Goal: Transaction & Acquisition: Obtain resource

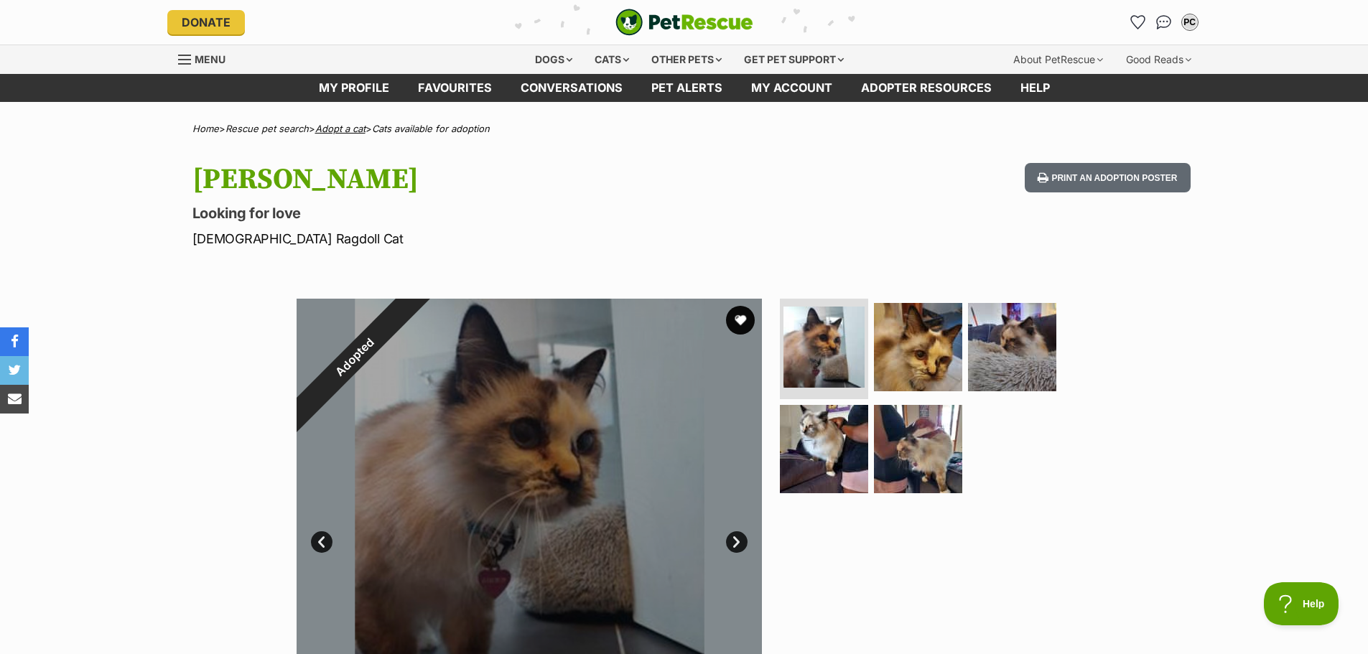
click at [350, 125] on link "Adopt a cat" at bounding box center [340, 128] width 50 height 11
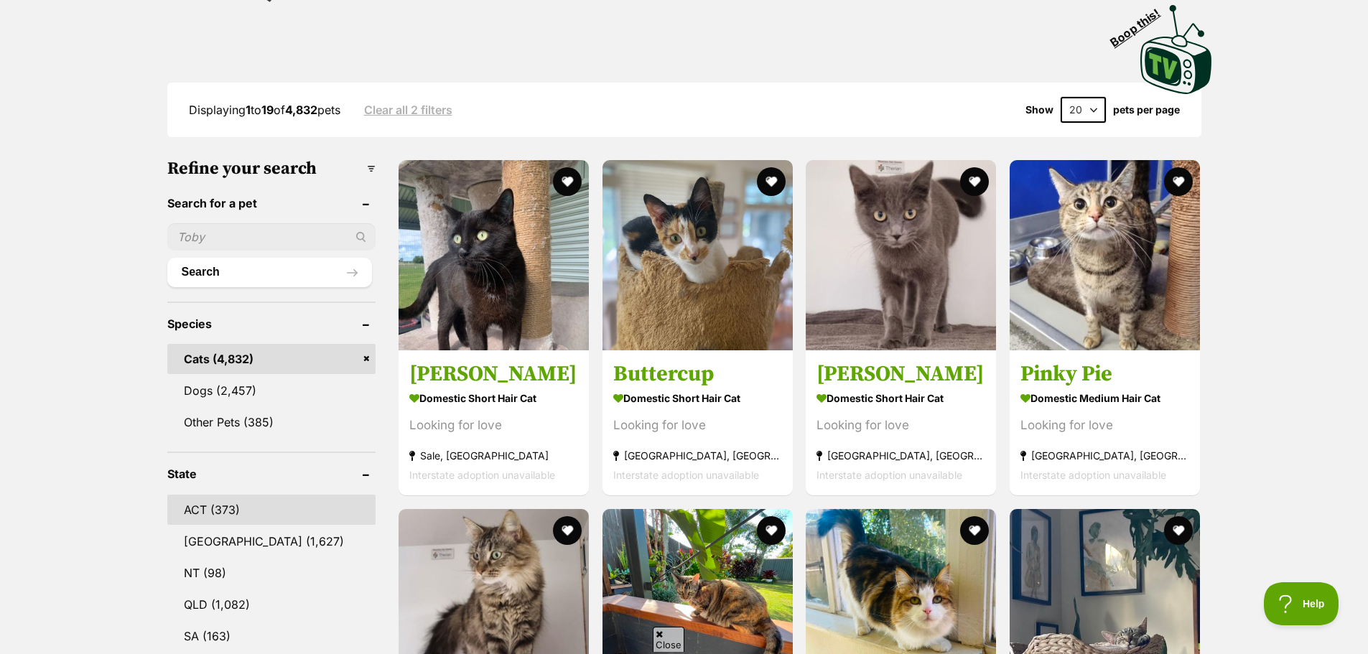
scroll to position [359, 0]
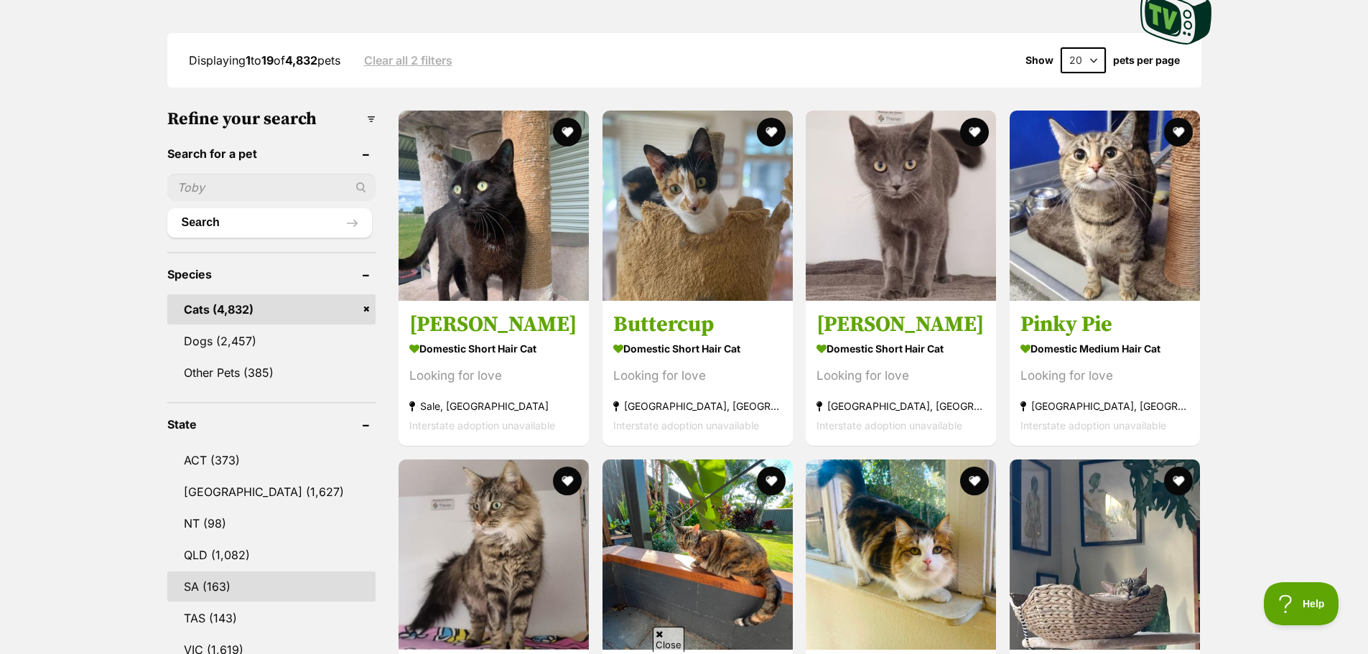
click at [224, 590] on link "SA (163)" at bounding box center [271, 587] width 209 height 30
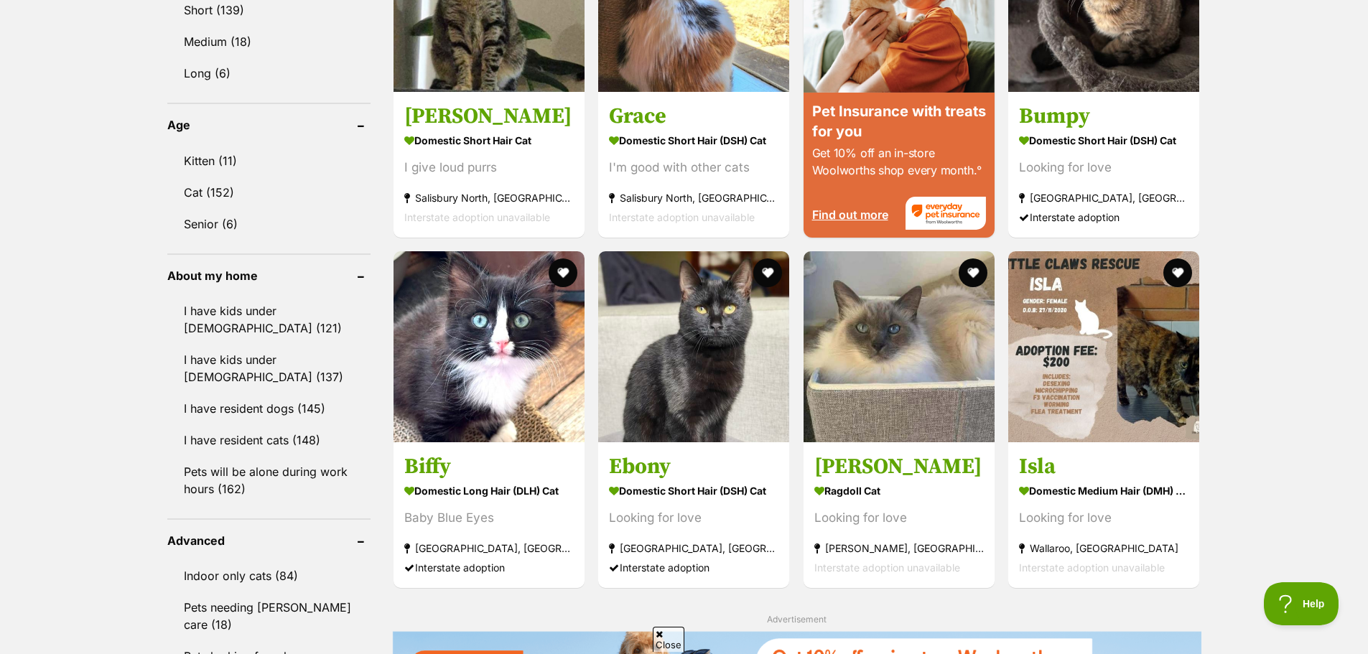
scroll to position [1436, 0]
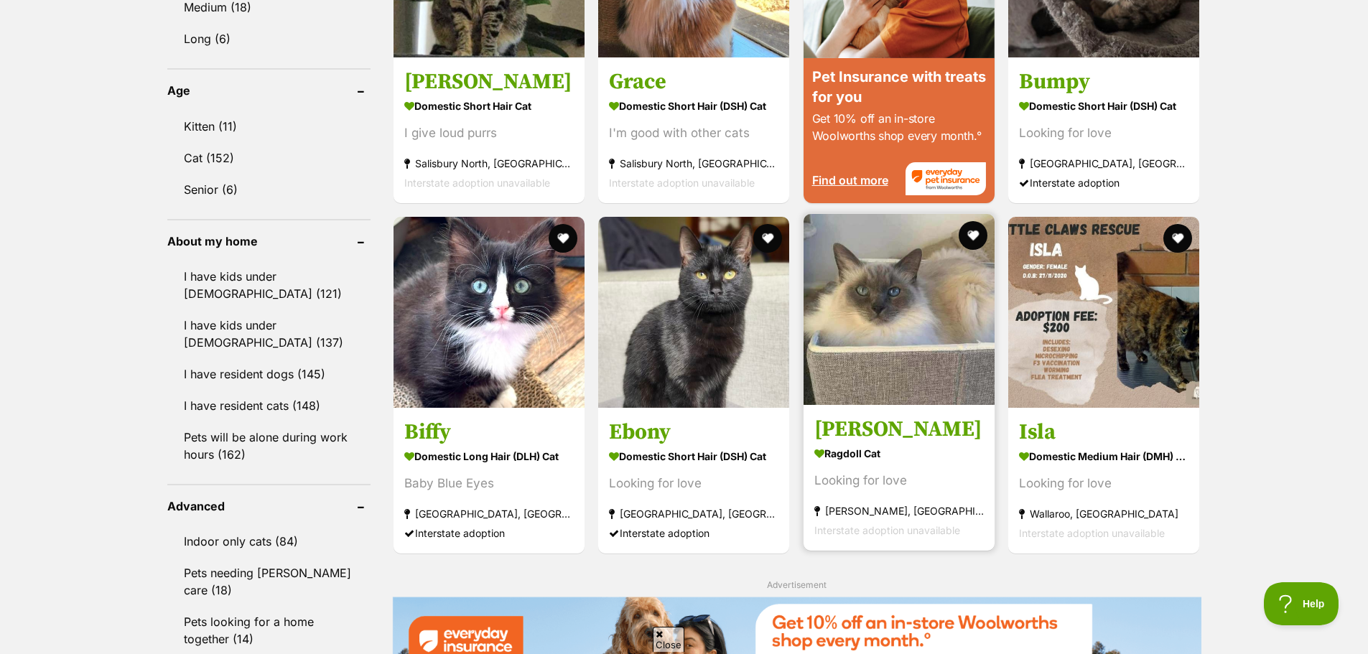
click at [861, 440] on h3 "[PERSON_NAME]" at bounding box center [898, 429] width 169 height 27
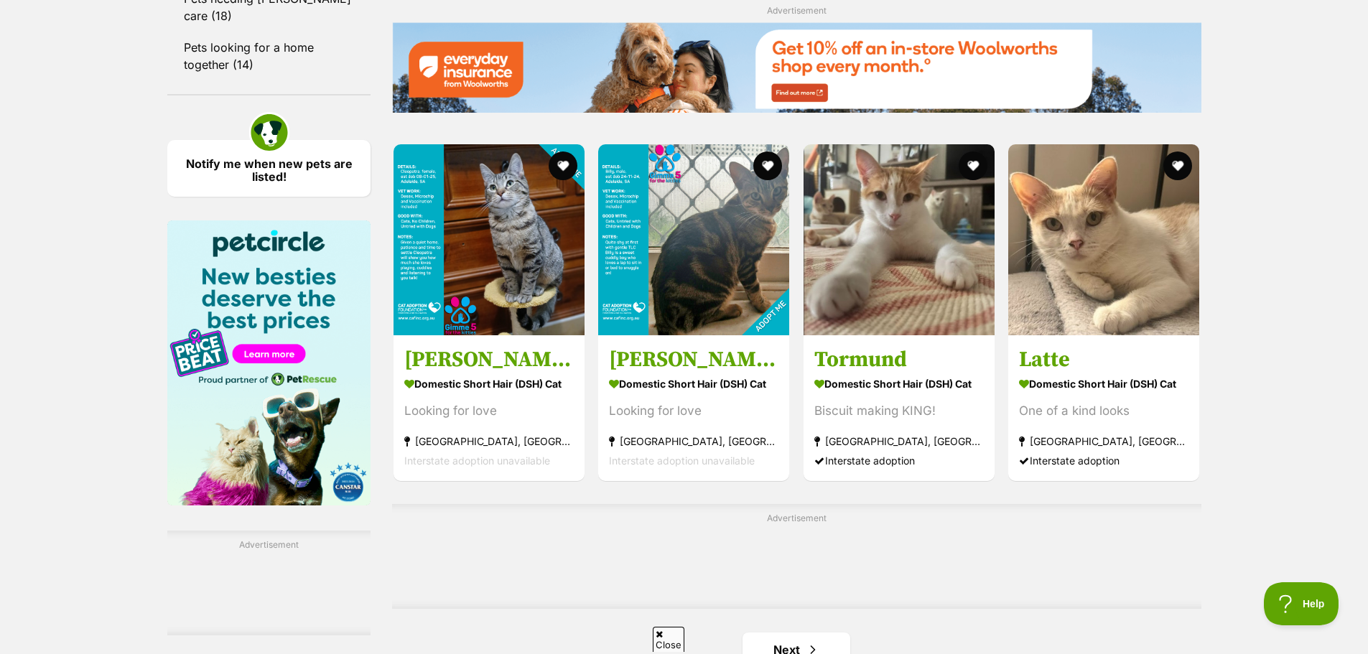
scroll to position [2083, 0]
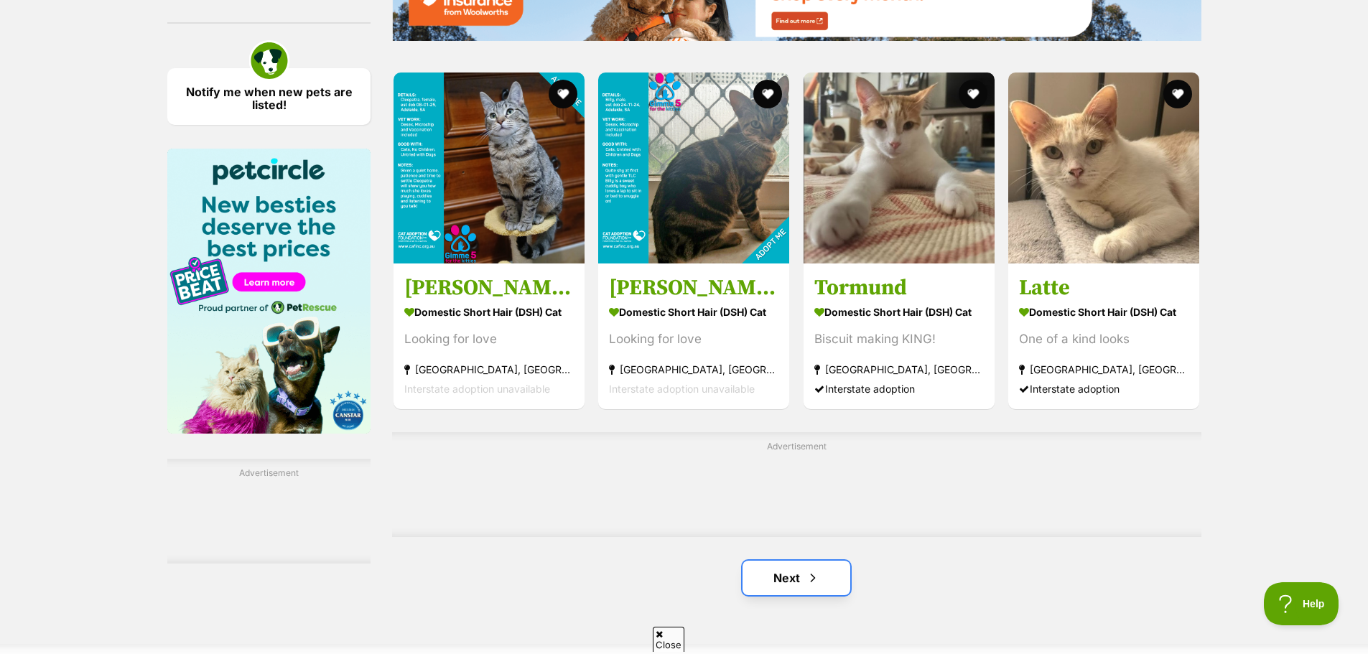
click at [817, 571] on span "Next page" at bounding box center [813, 578] width 14 height 17
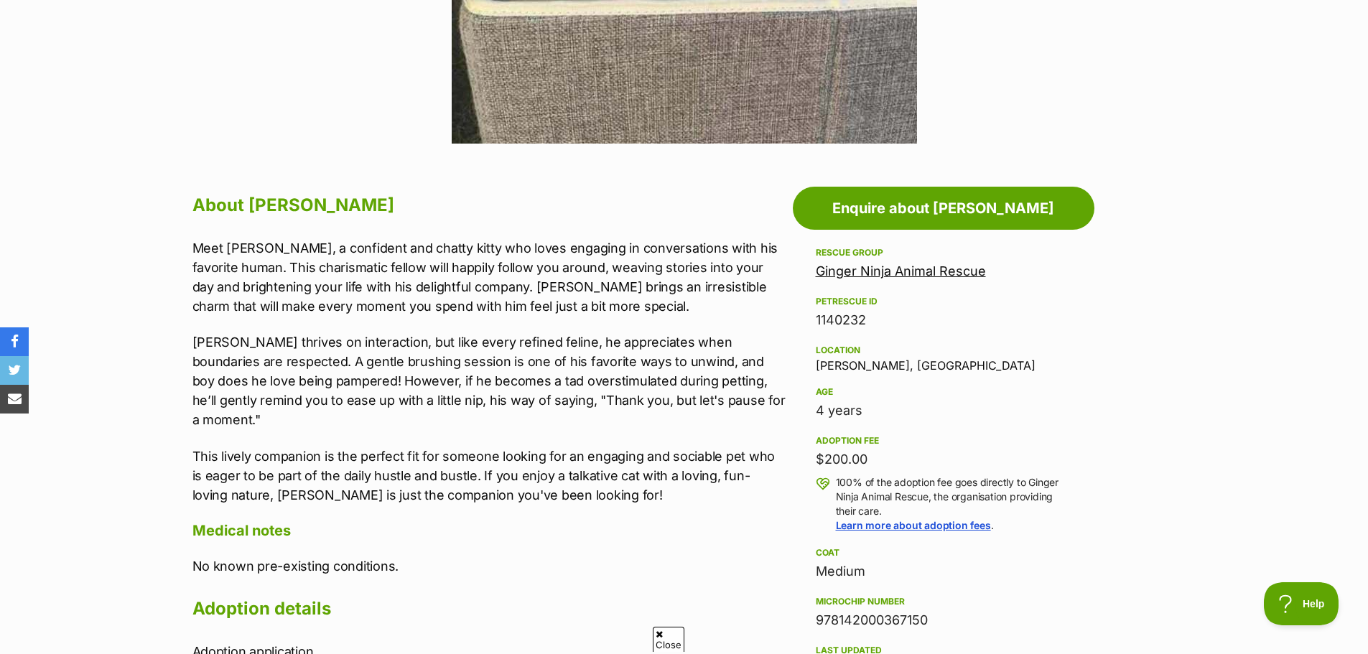
scroll to position [646, 0]
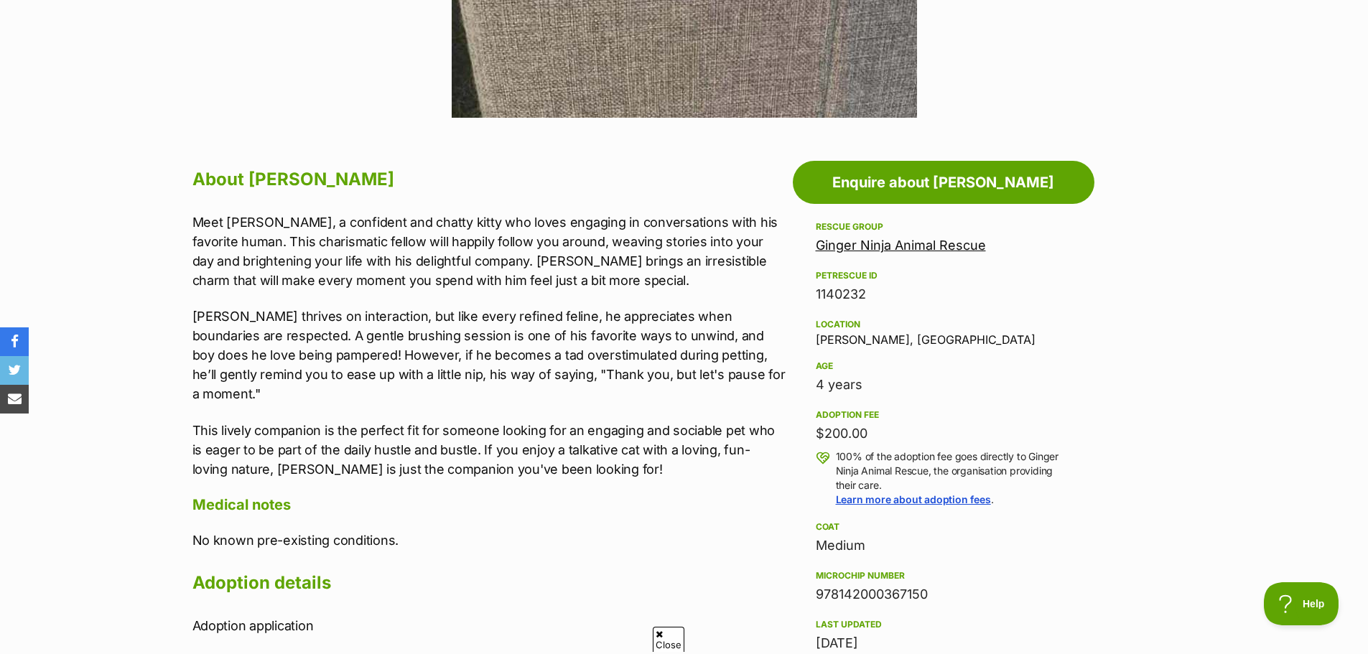
click at [942, 246] on link "Ginger Ninja Animal Rescue" at bounding box center [901, 245] width 170 height 15
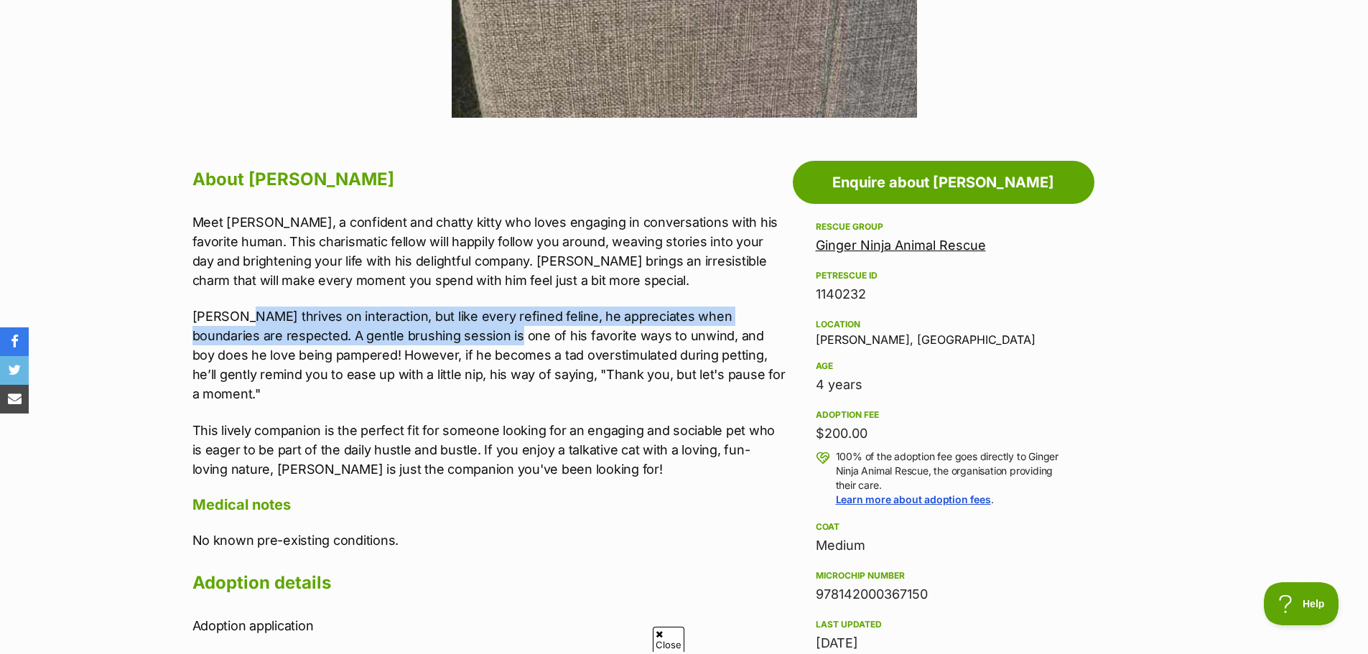
drag, startPoint x: 231, startPoint y: 318, endPoint x: 473, endPoint y: 327, distance: 242.9
click at [473, 327] on p "Alfie thrives on interaction, but like every refined feline, he appreciates whe…" at bounding box center [488, 355] width 593 height 97
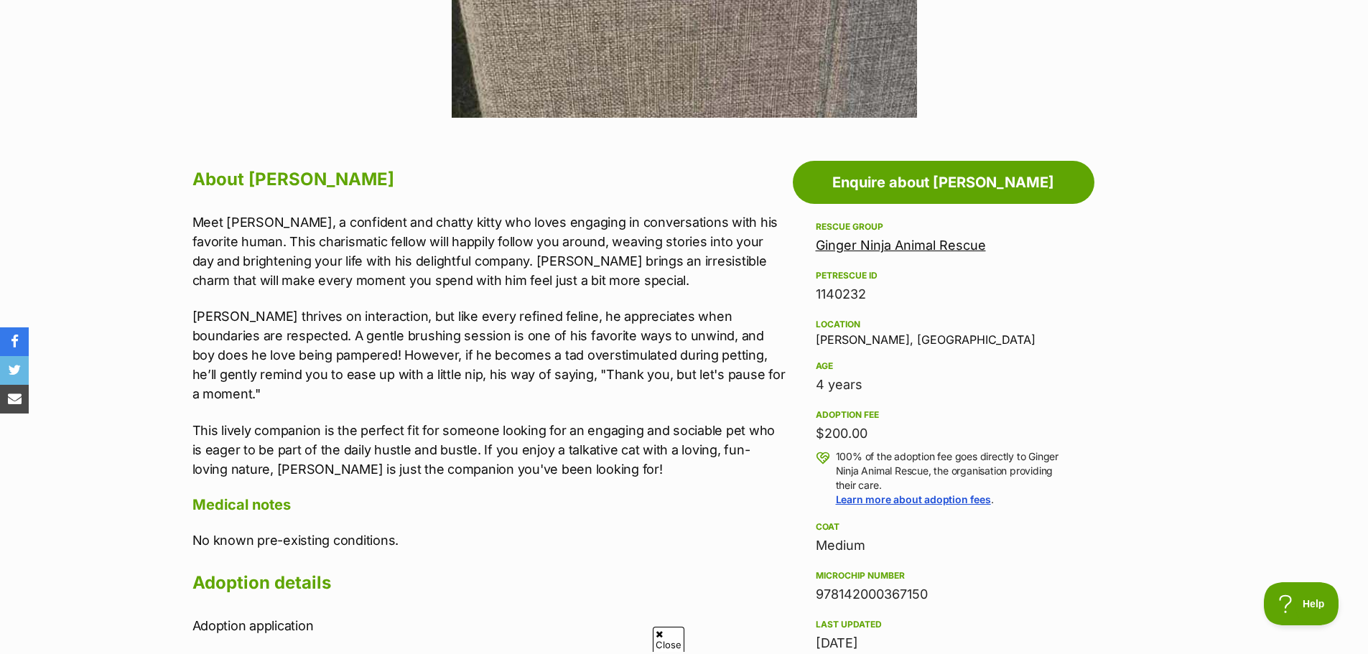
click at [460, 350] on p "Alfie thrives on interaction, but like every refined feline, he appreciates whe…" at bounding box center [488, 355] width 593 height 97
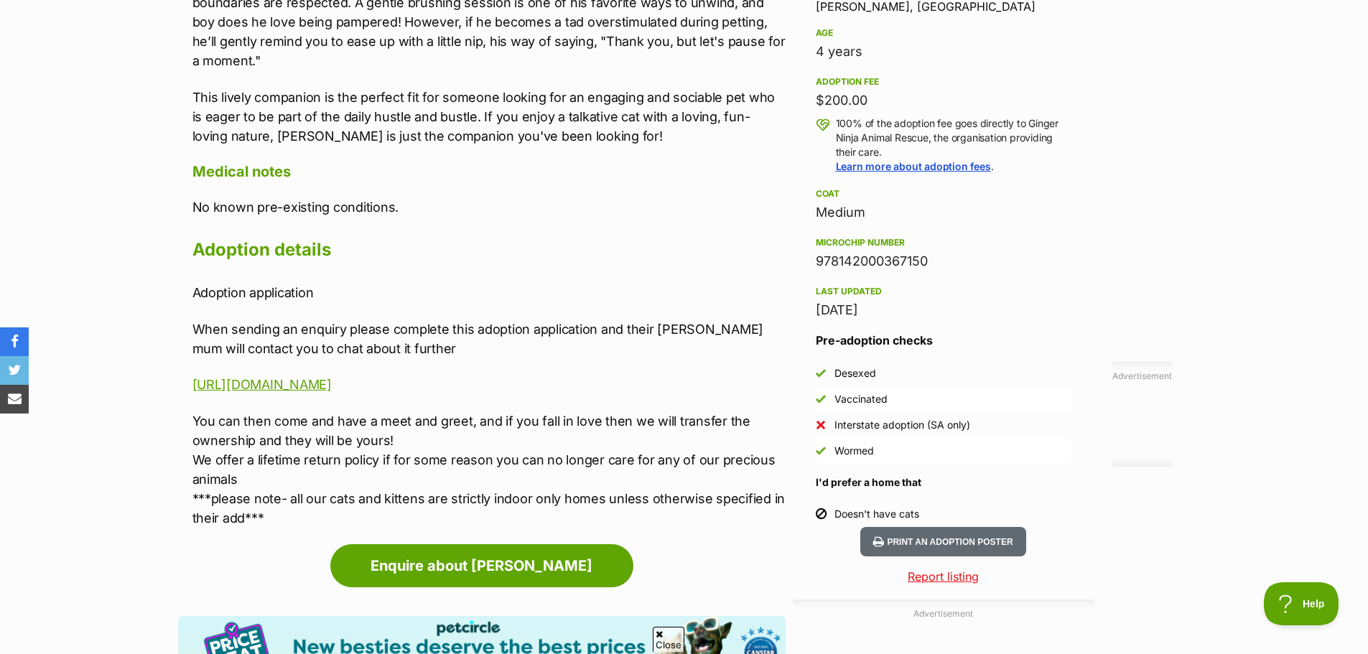
scroll to position [1005, 0]
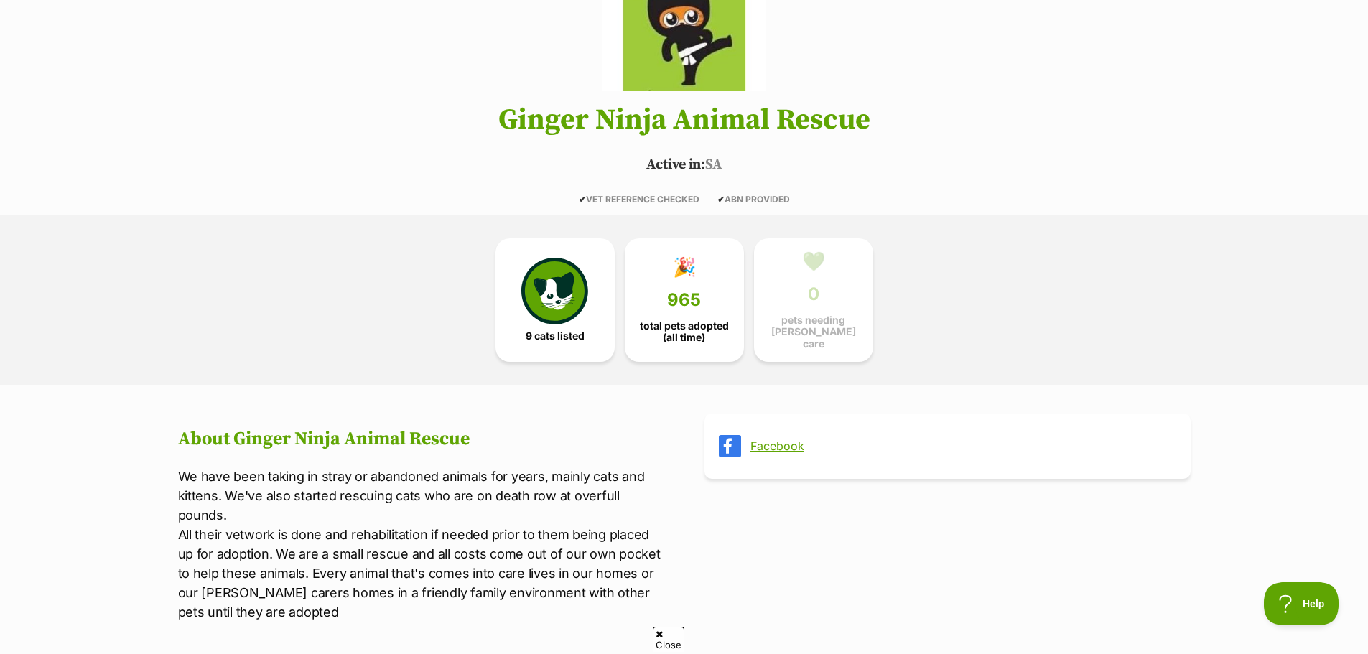
scroll to position [215, 0]
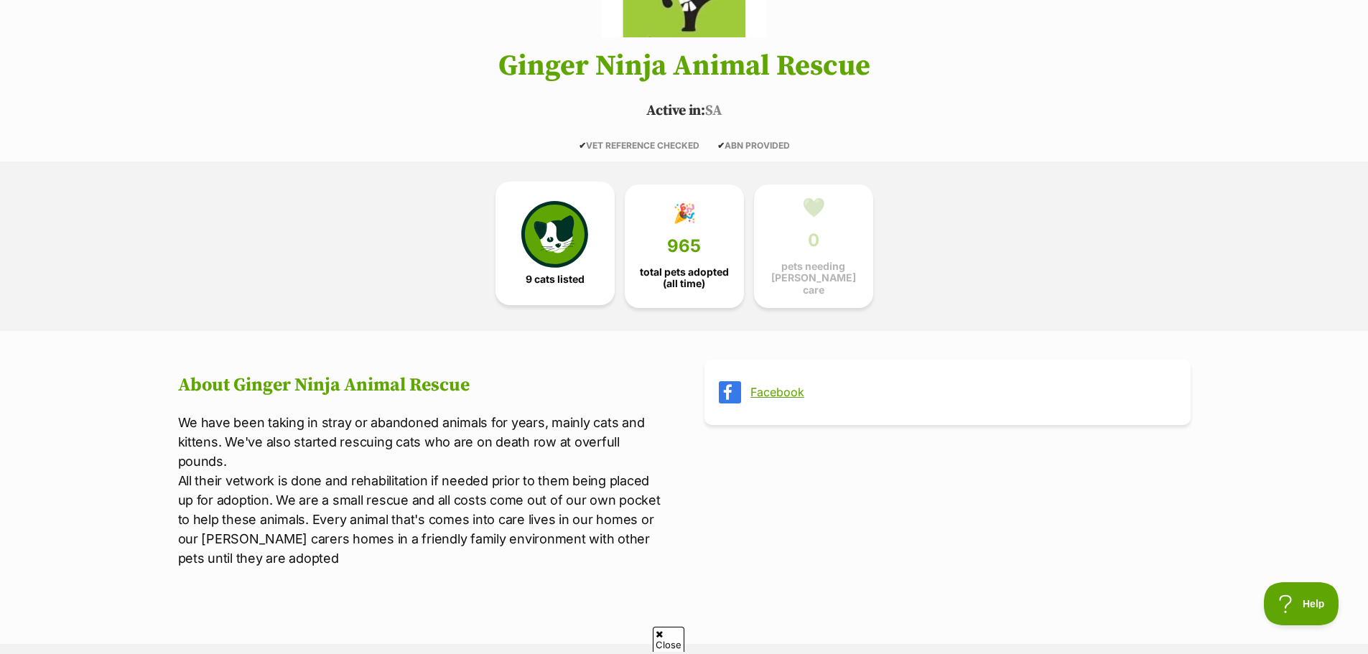
click at [547, 243] on img at bounding box center [554, 234] width 66 height 66
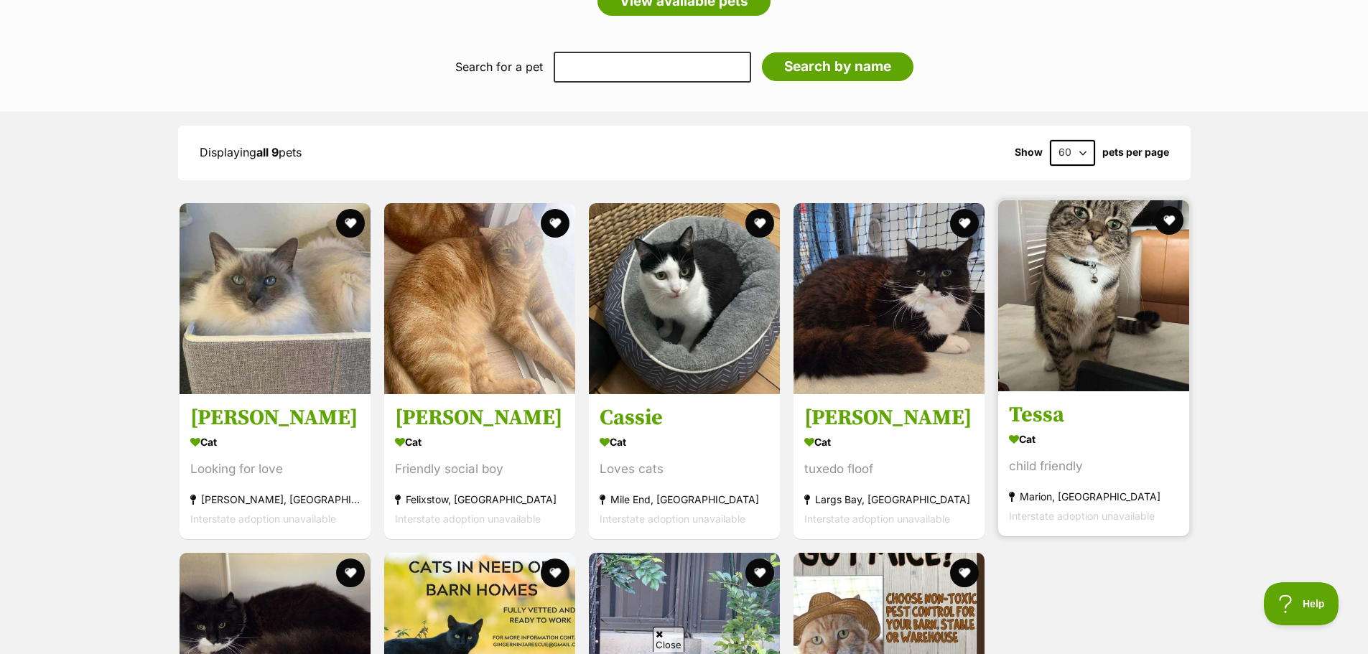
scroll to position [1227, 0]
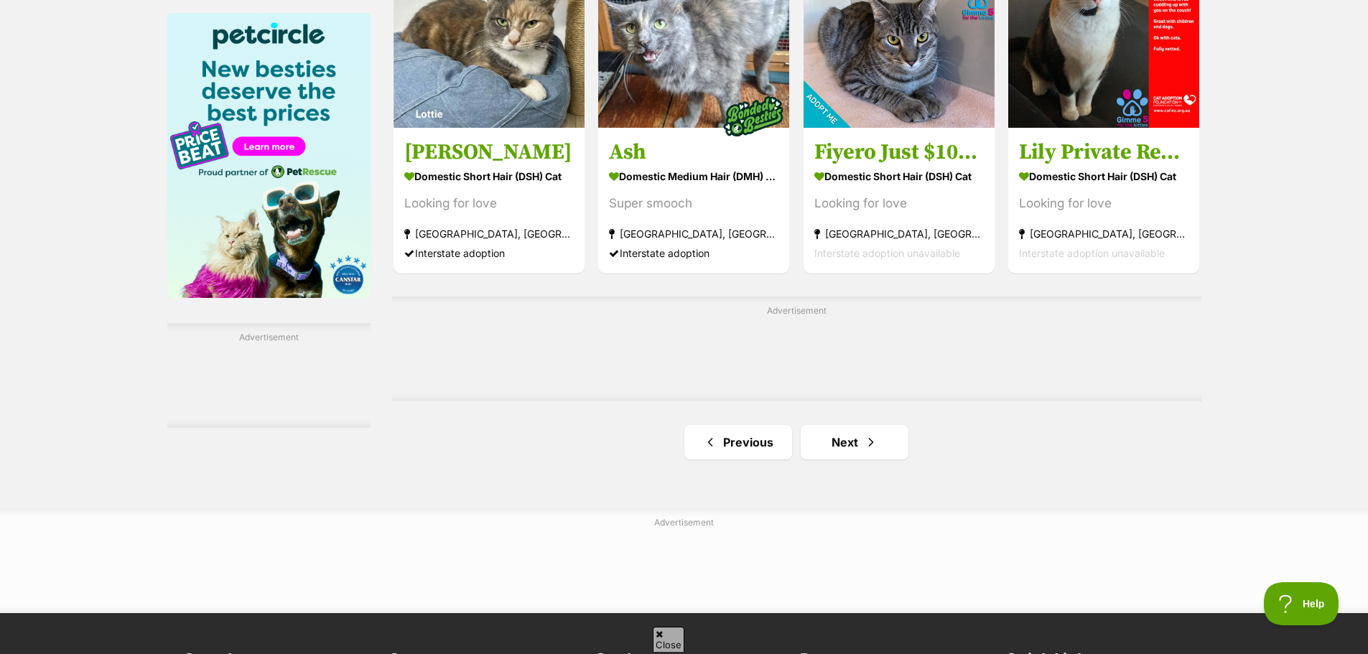
scroll to position [2226, 0]
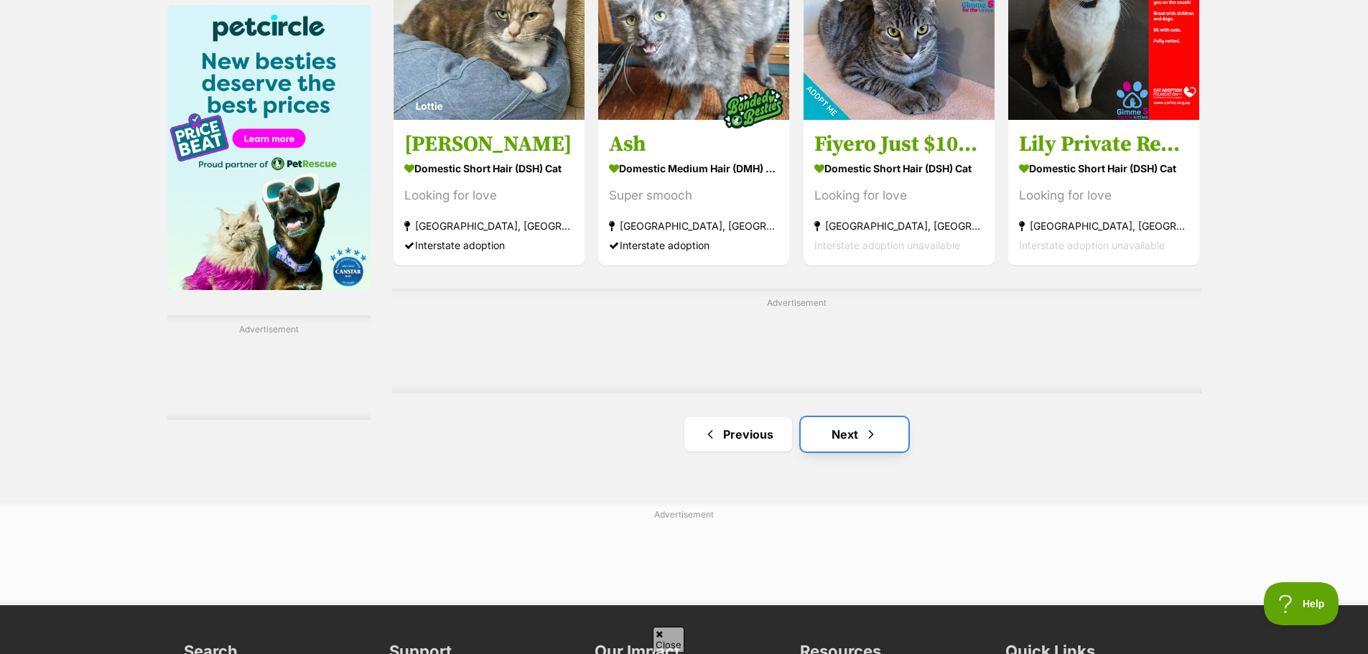
click at [836, 432] on link "Next" at bounding box center [855, 434] width 108 height 34
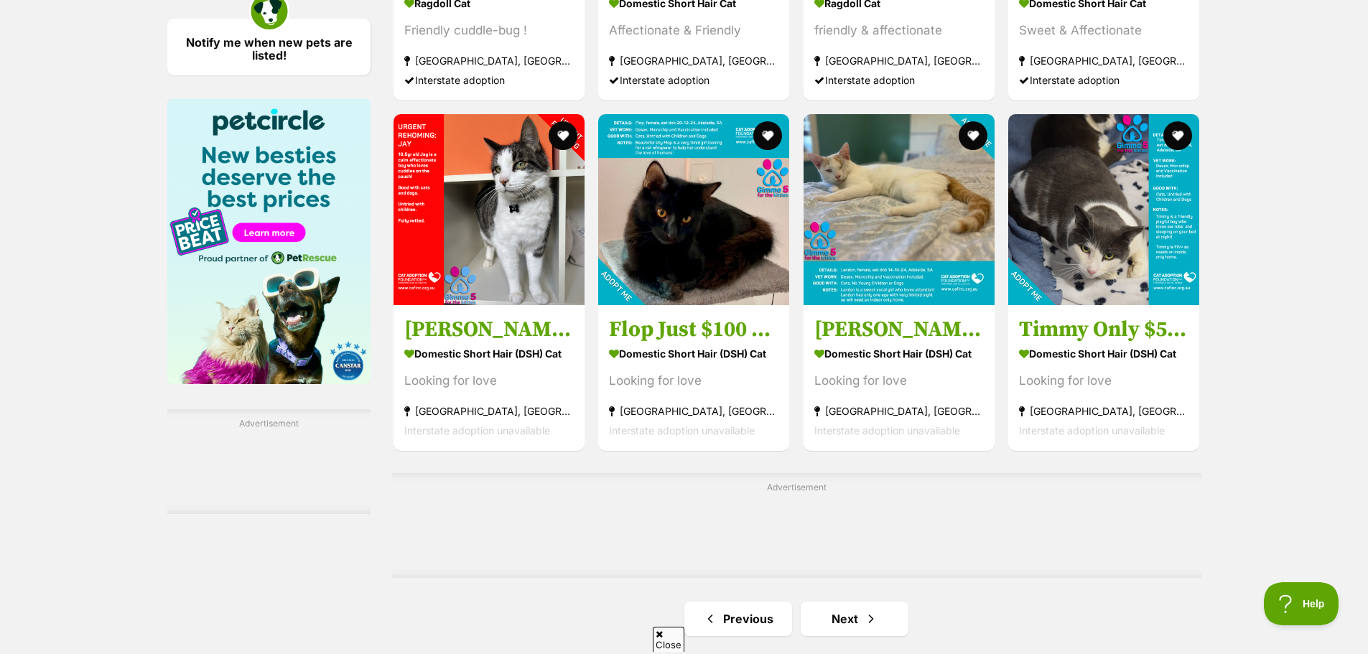
scroll to position [2155, 0]
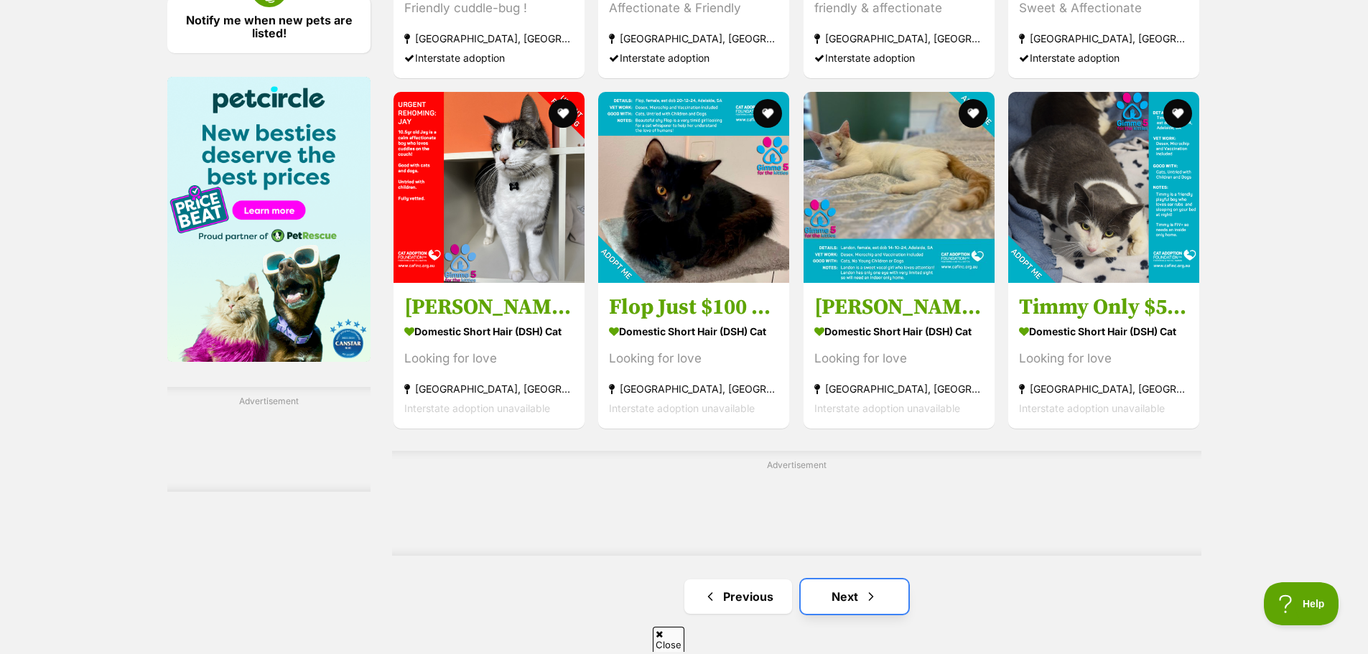
click at [852, 595] on link "Next" at bounding box center [855, 597] width 108 height 34
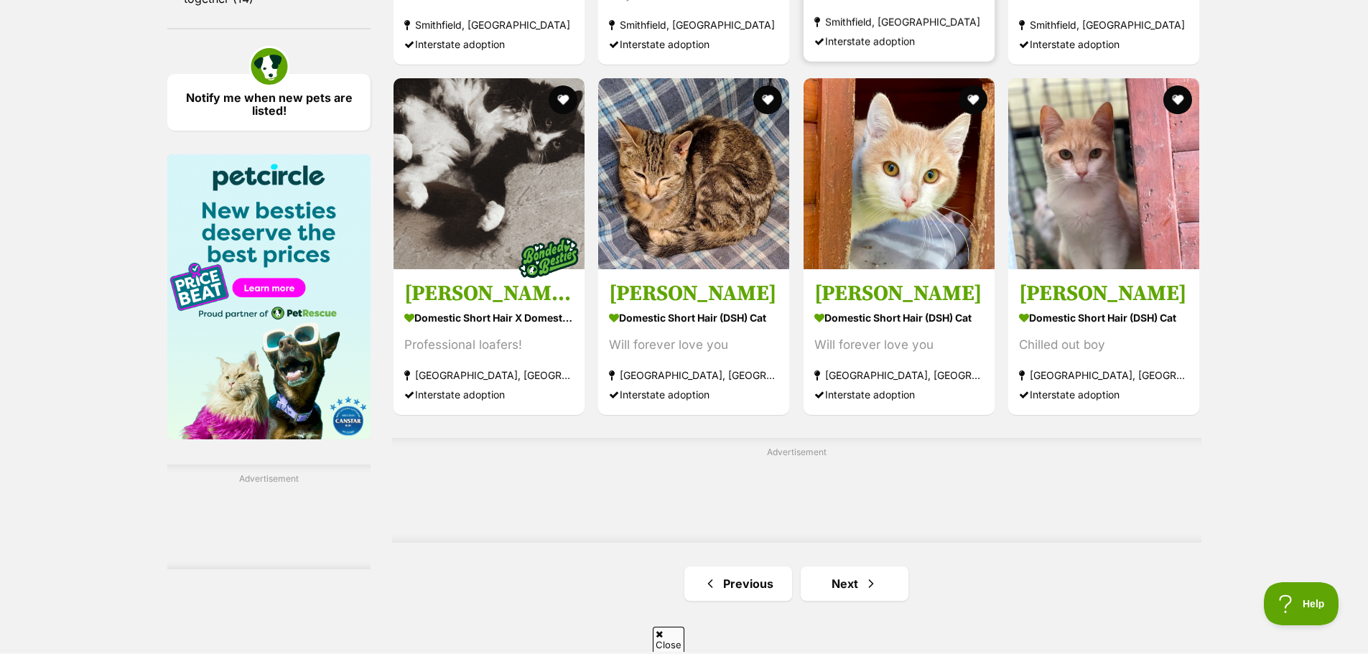
scroll to position [2083, 0]
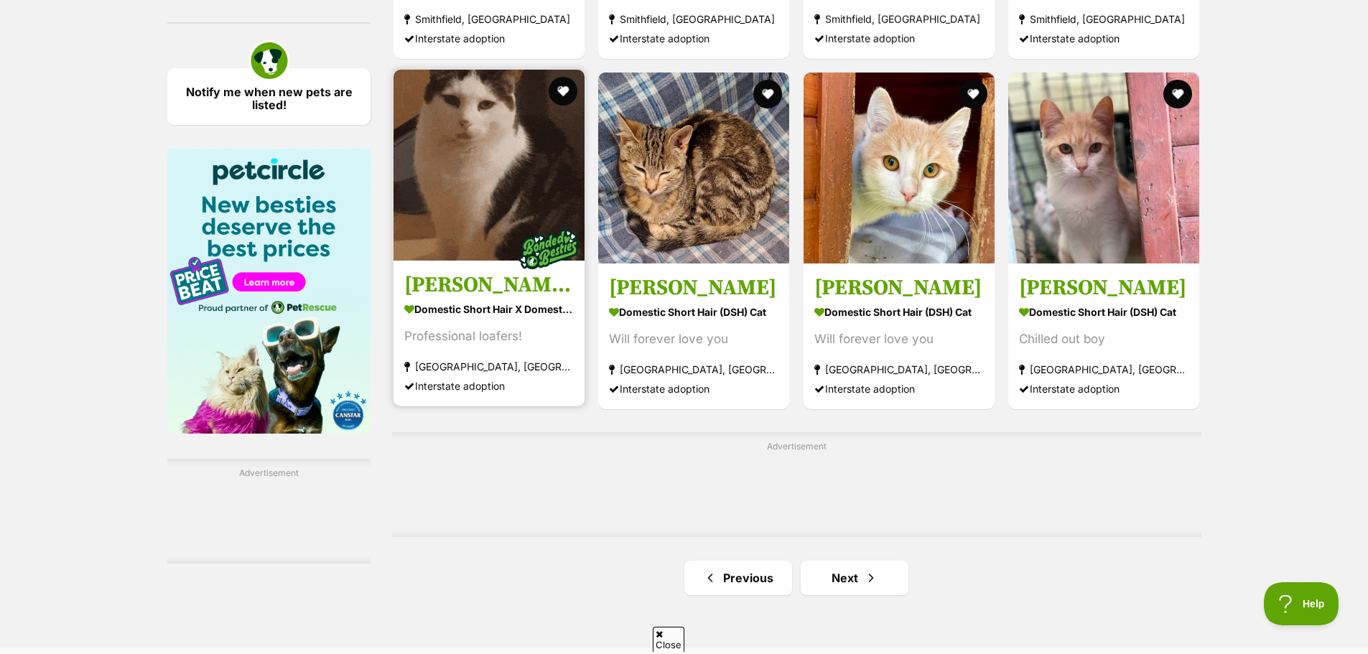
click at [452, 281] on h3 "Walter and Jinx" at bounding box center [488, 284] width 169 height 27
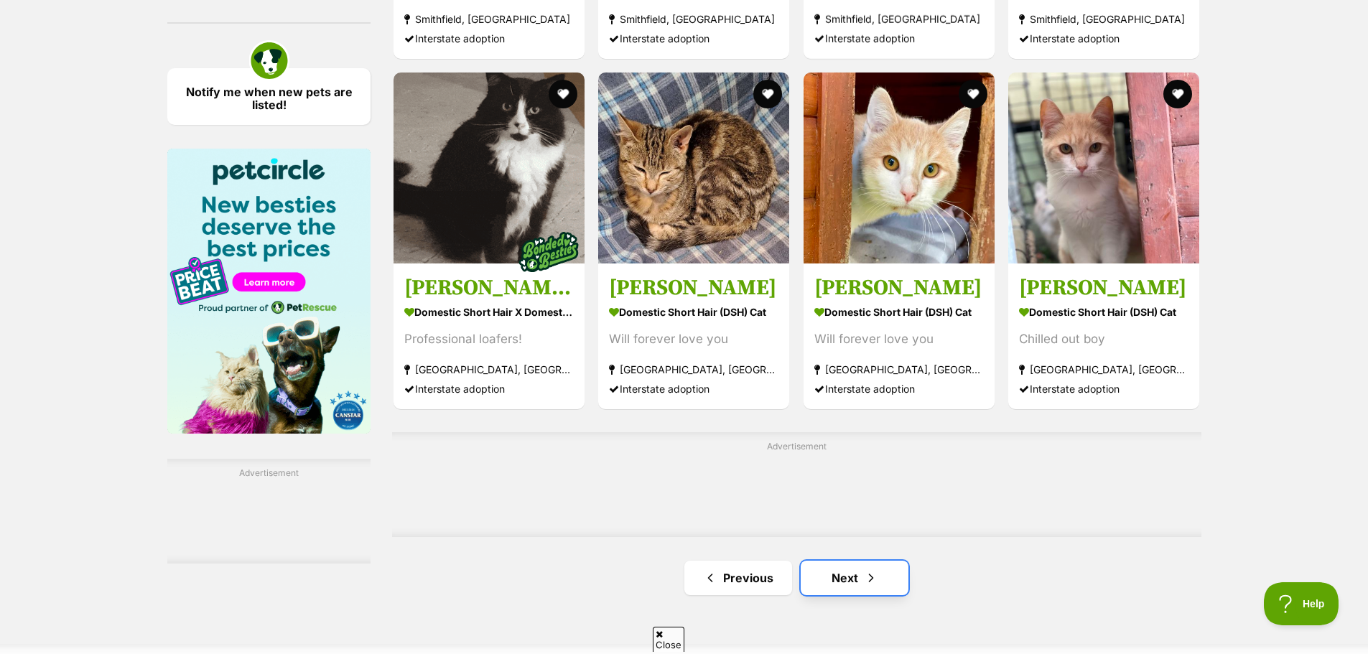
click at [860, 576] on link "Next" at bounding box center [855, 578] width 108 height 34
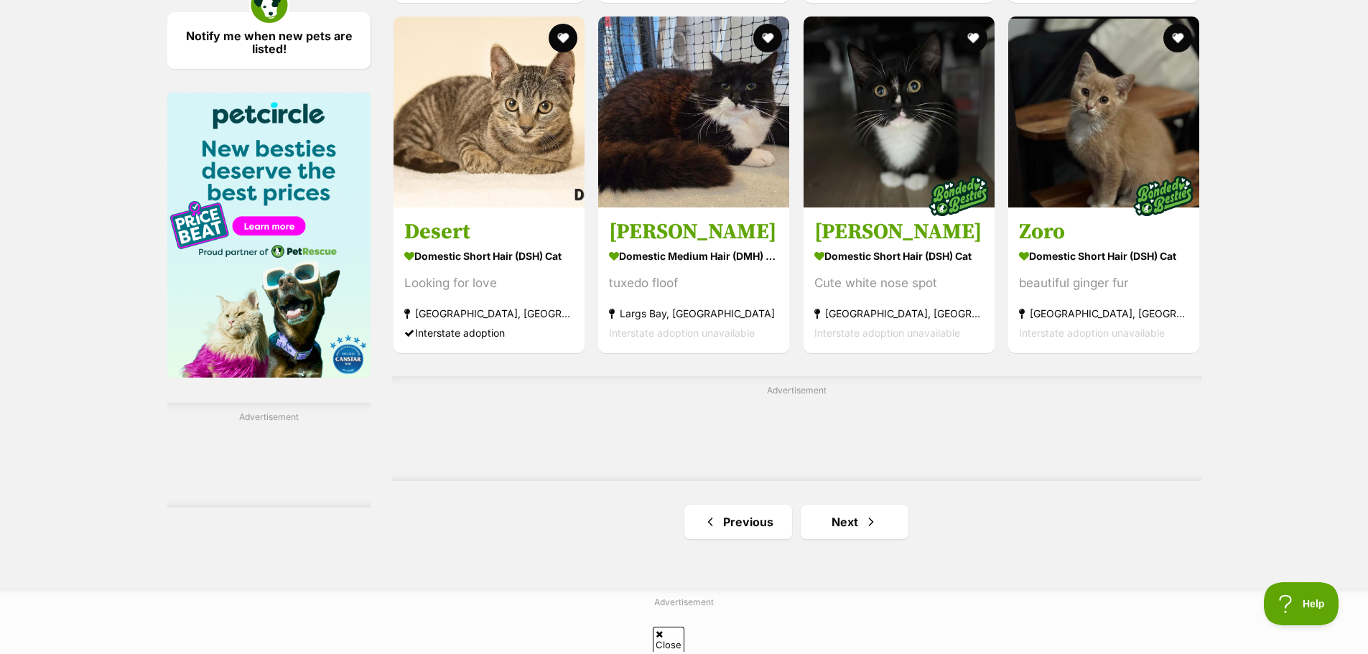
scroll to position [2155, 0]
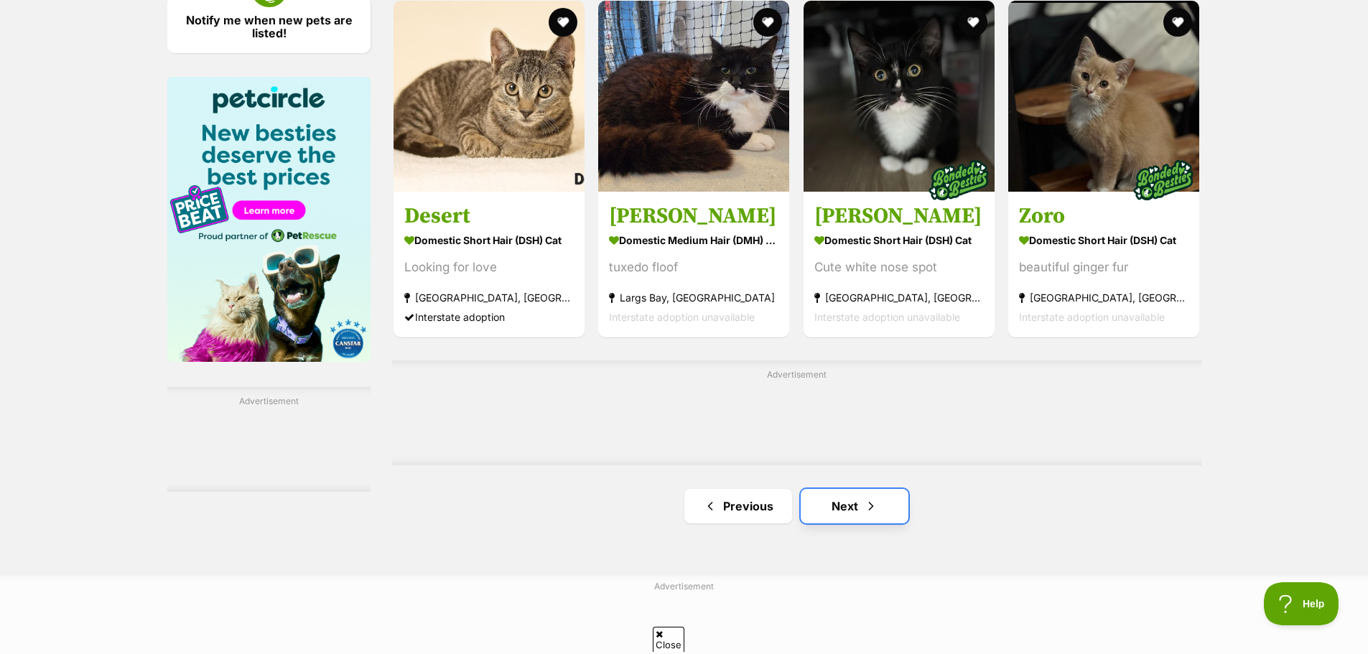
click at [881, 513] on link "Next" at bounding box center [855, 506] width 108 height 34
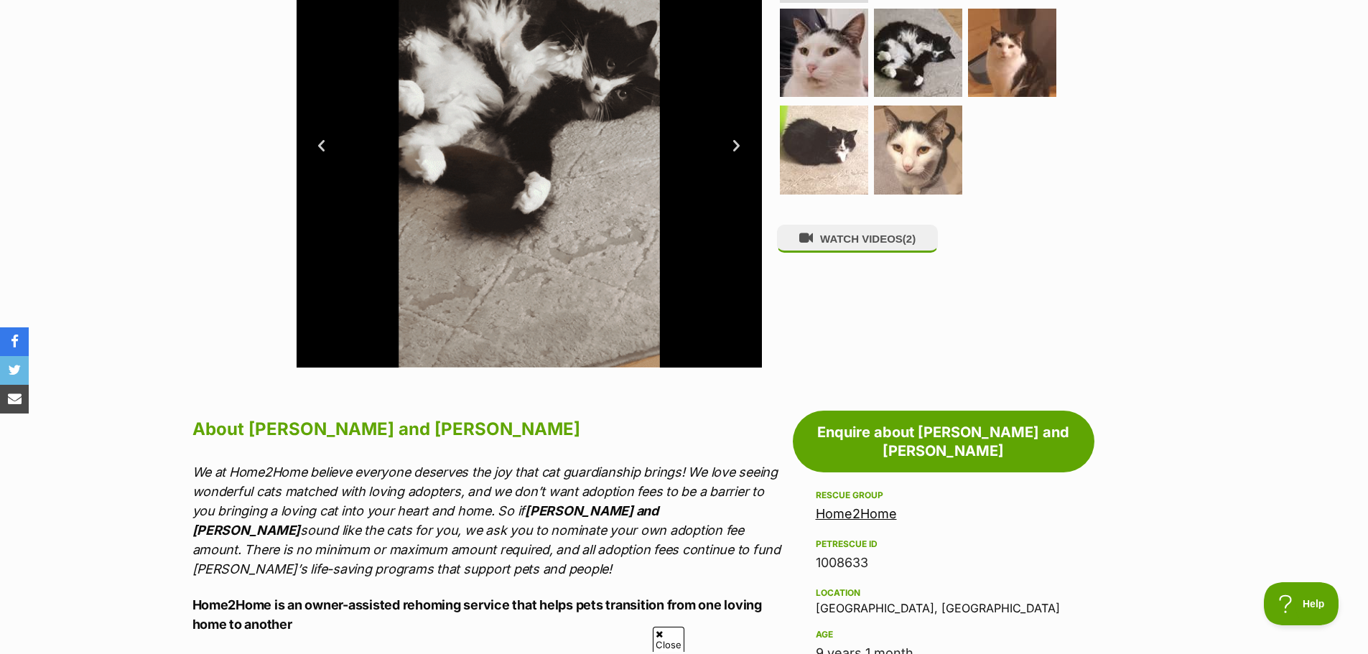
scroll to position [575, 0]
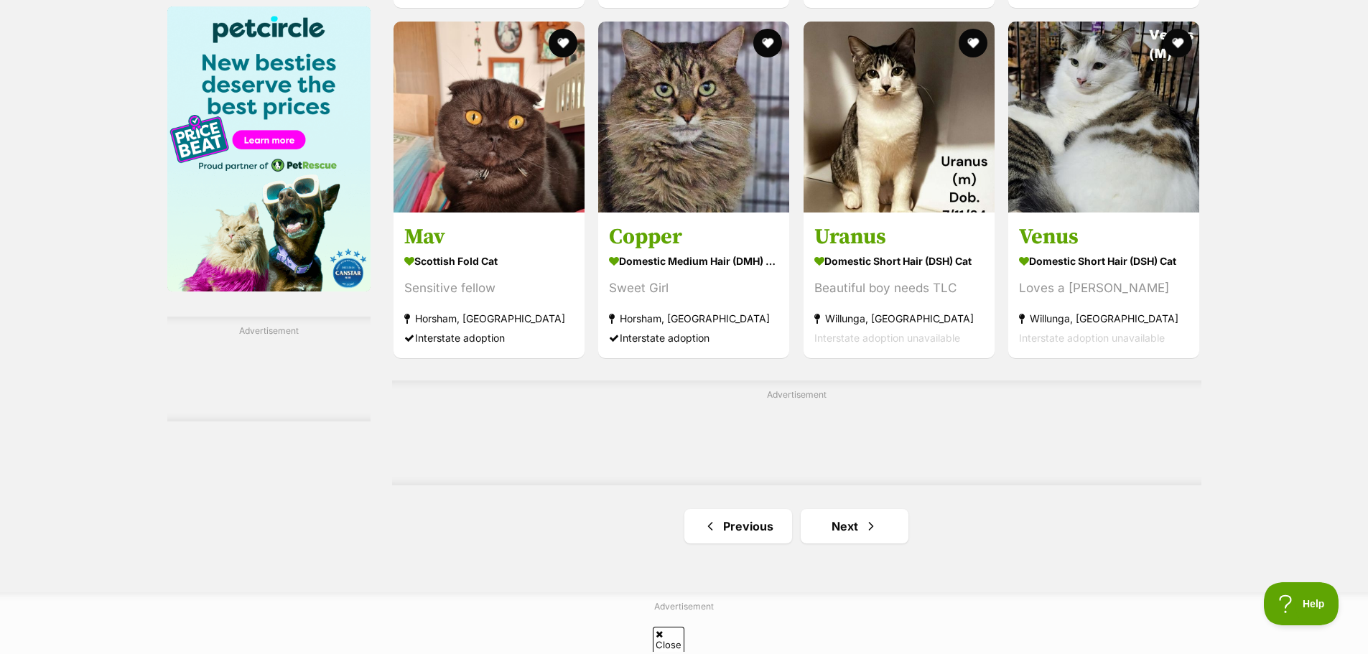
scroll to position [2226, 0]
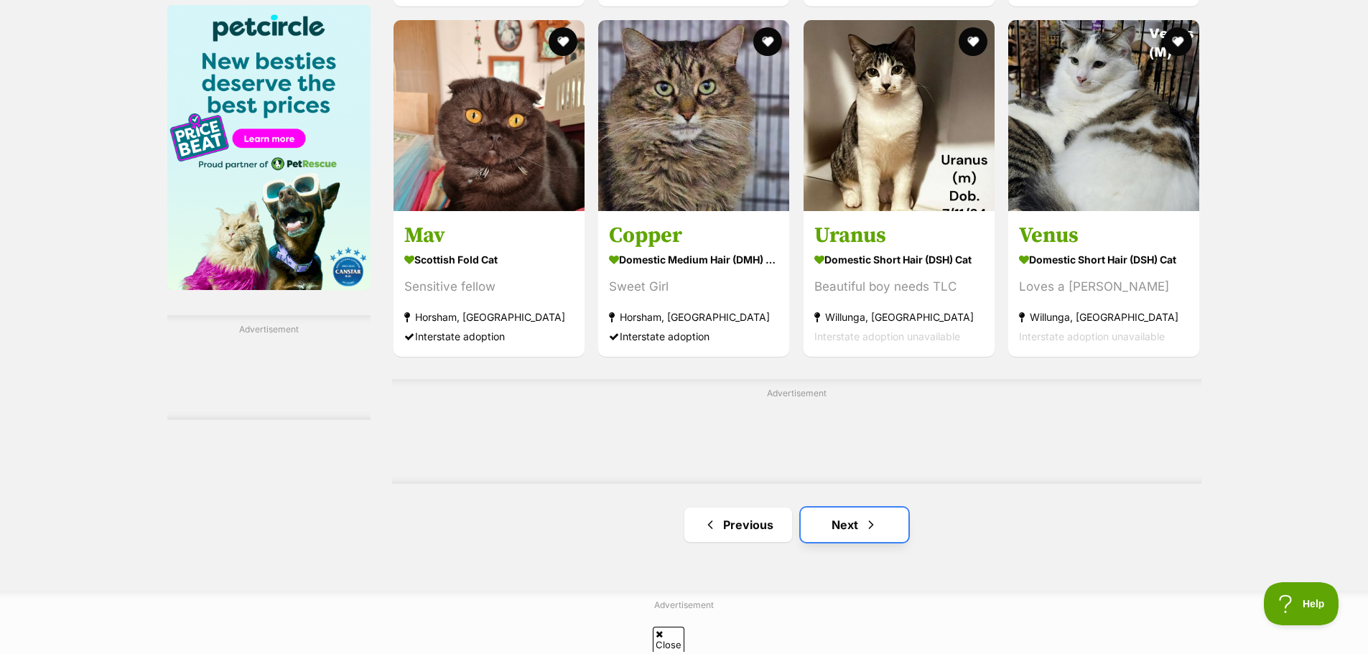
click at [879, 517] on link "Next" at bounding box center [855, 525] width 108 height 34
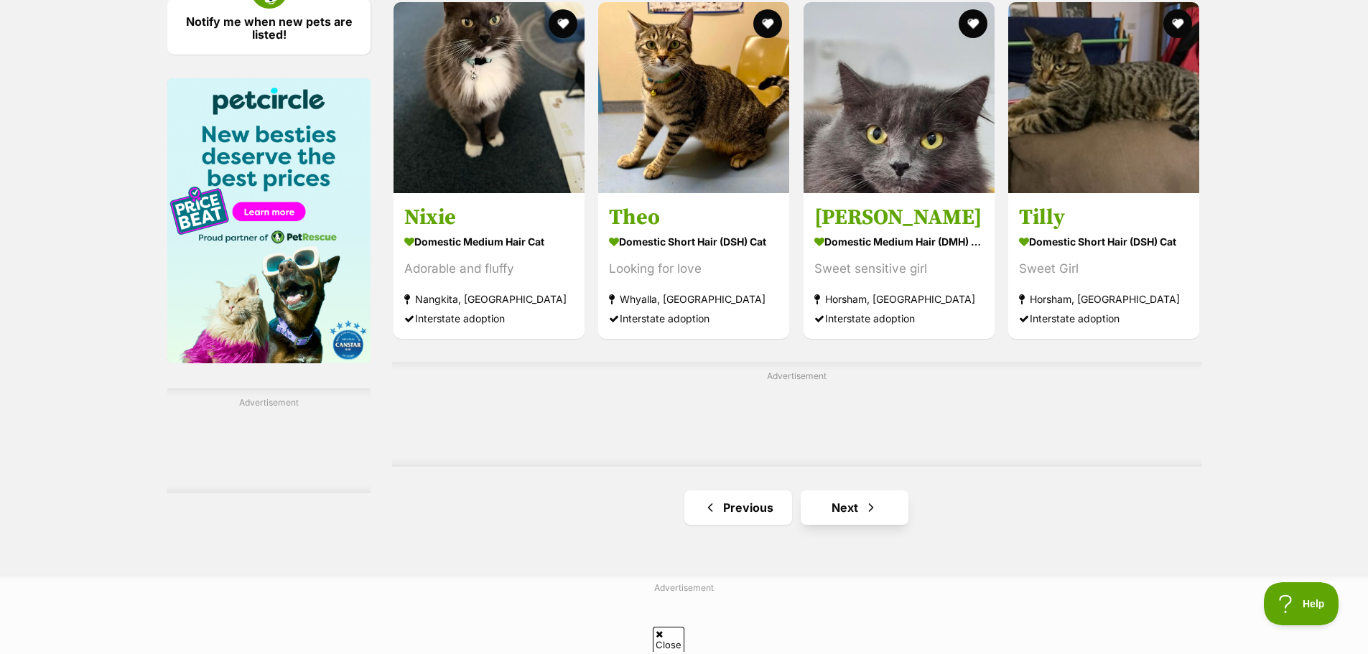
scroll to position [2155, 0]
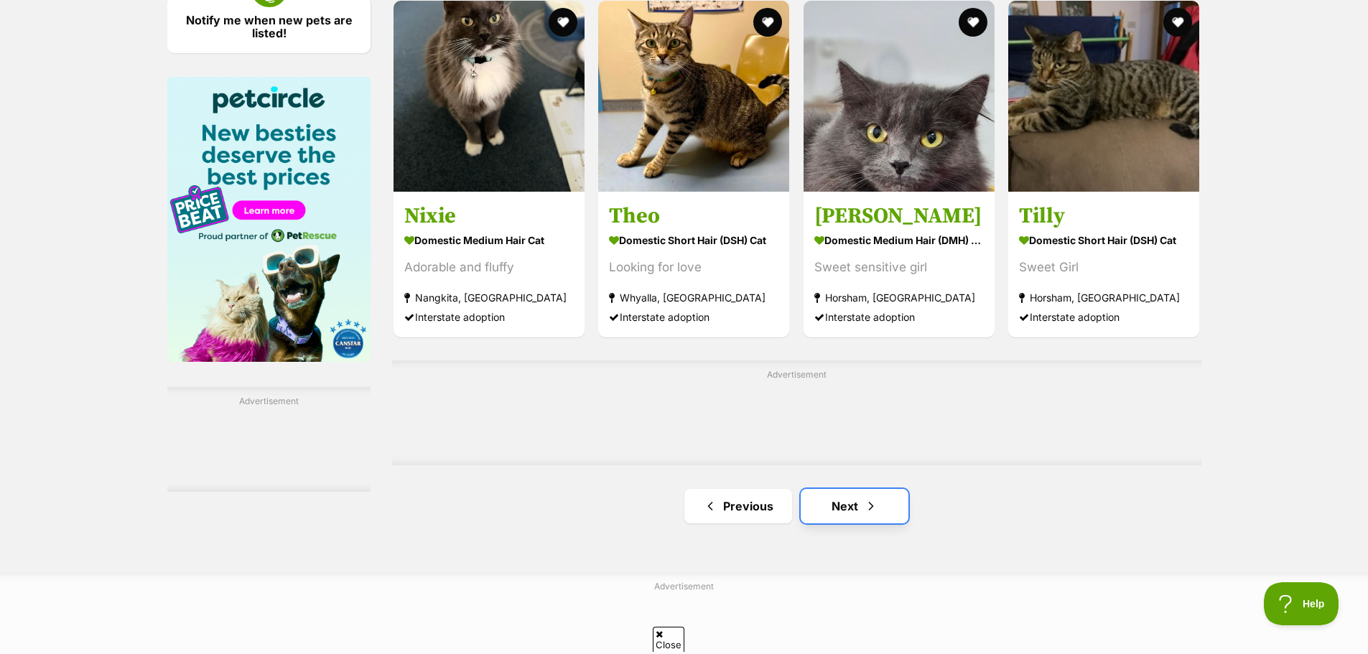
click at [876, 509] on span "Next page" at bounding box center [871, 506] width 14 height 17
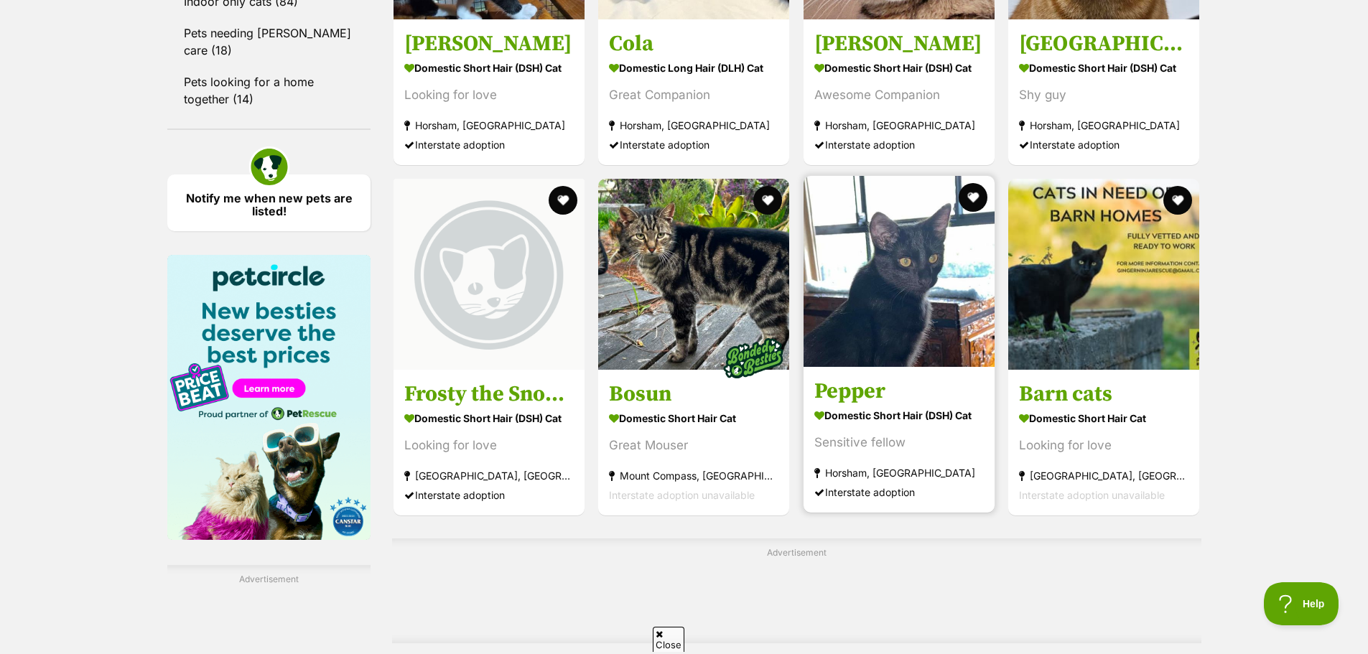
scroll to position [2083, 0]
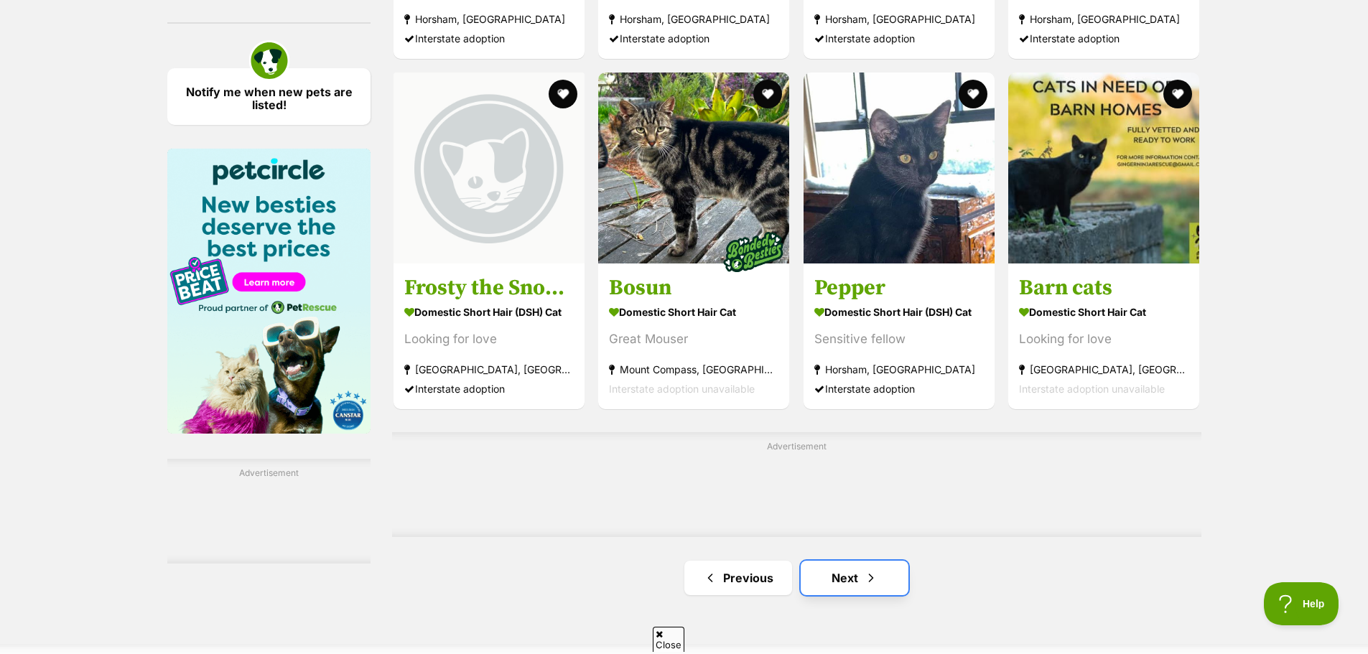
click at [864, 586] on span "Next page" at bounding box center [871, 578] width 14 height 17
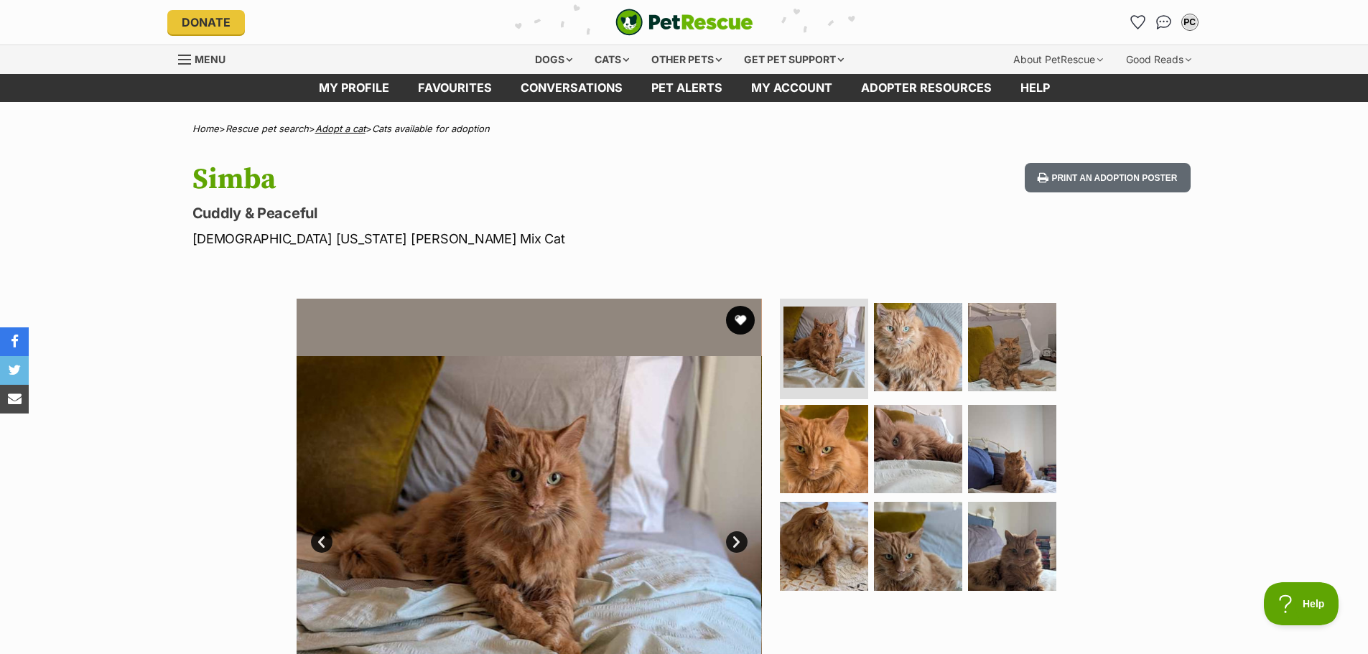
click at [349, 129] on link "Adopt a cat" at bounding box center [340, 128] width 50 height 11
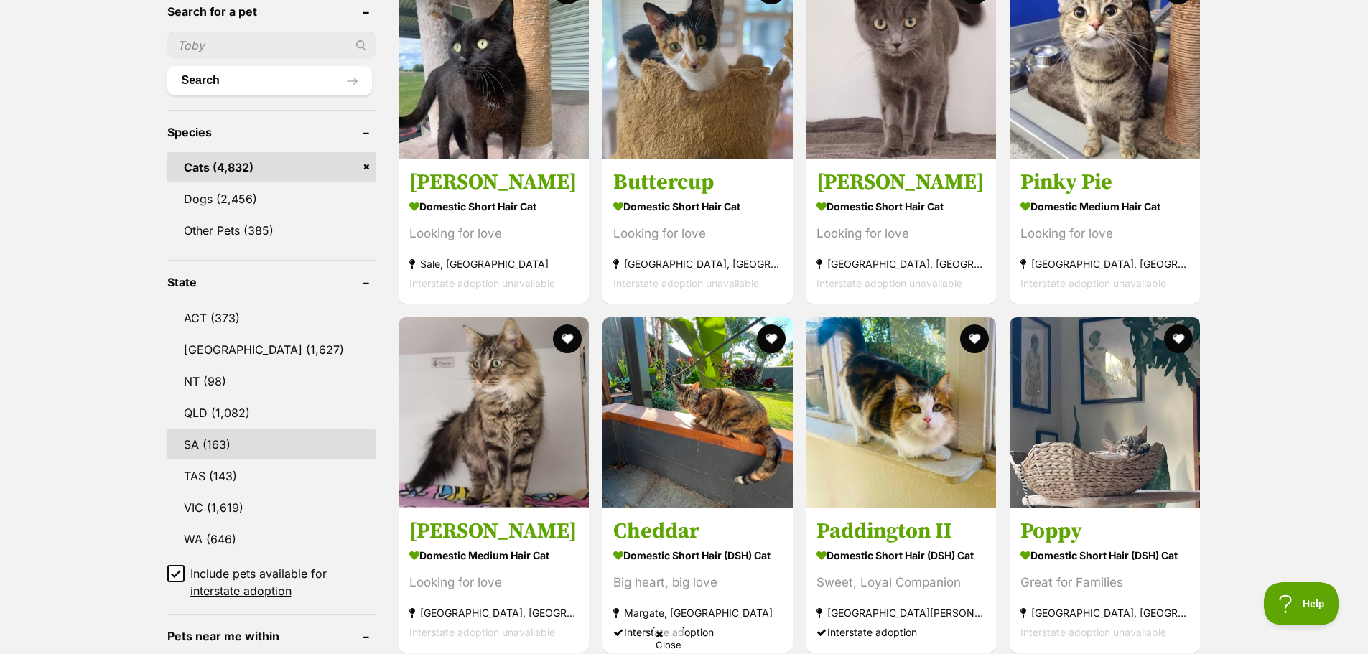
scroll to position [503, 0]
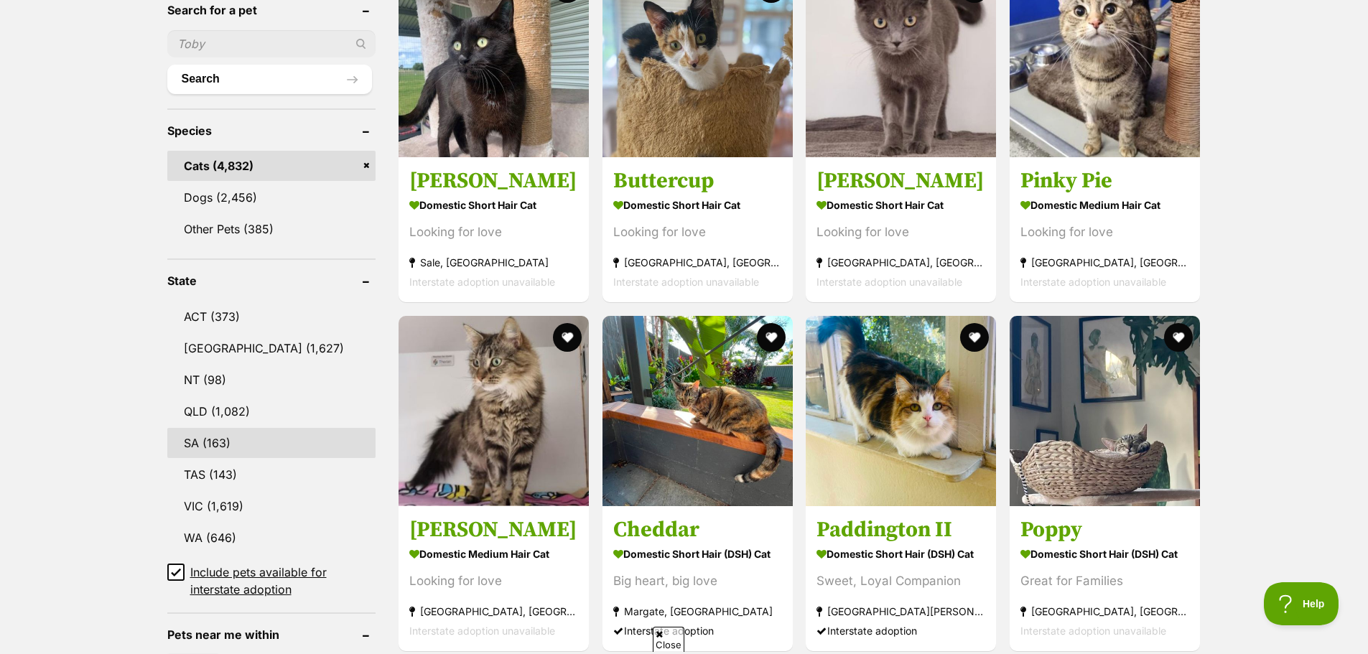
click at [232, 447] on link "SA (163)" at bounding box center [271, 443] width 209 height 30
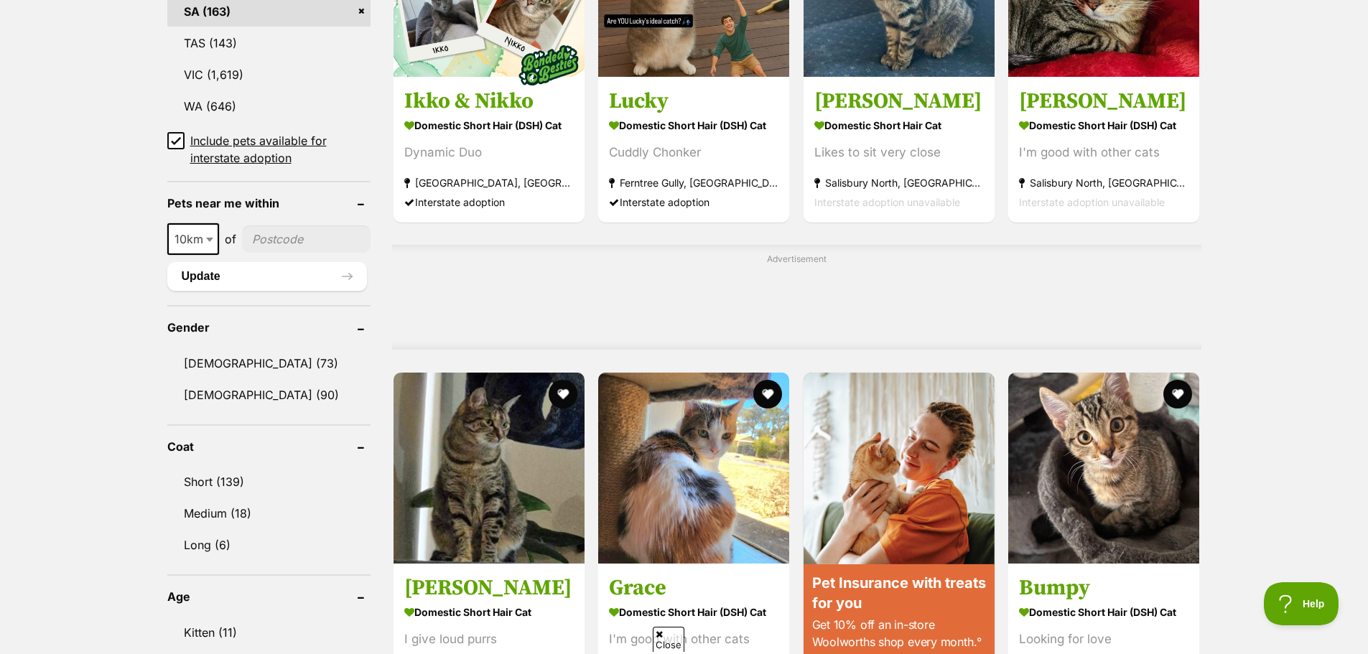
scroll to position [934, 0]
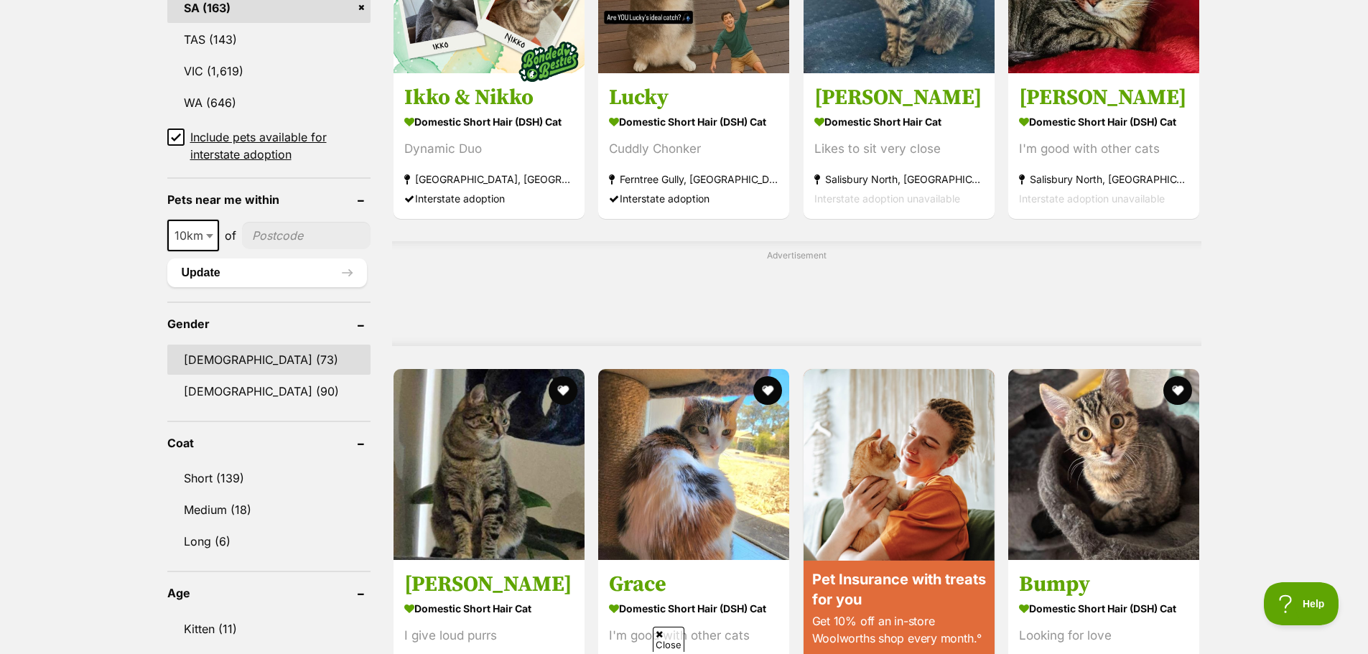
click at [224, 364] on link "Male (73)" at bounding box center [268, 360] width 203 height 30
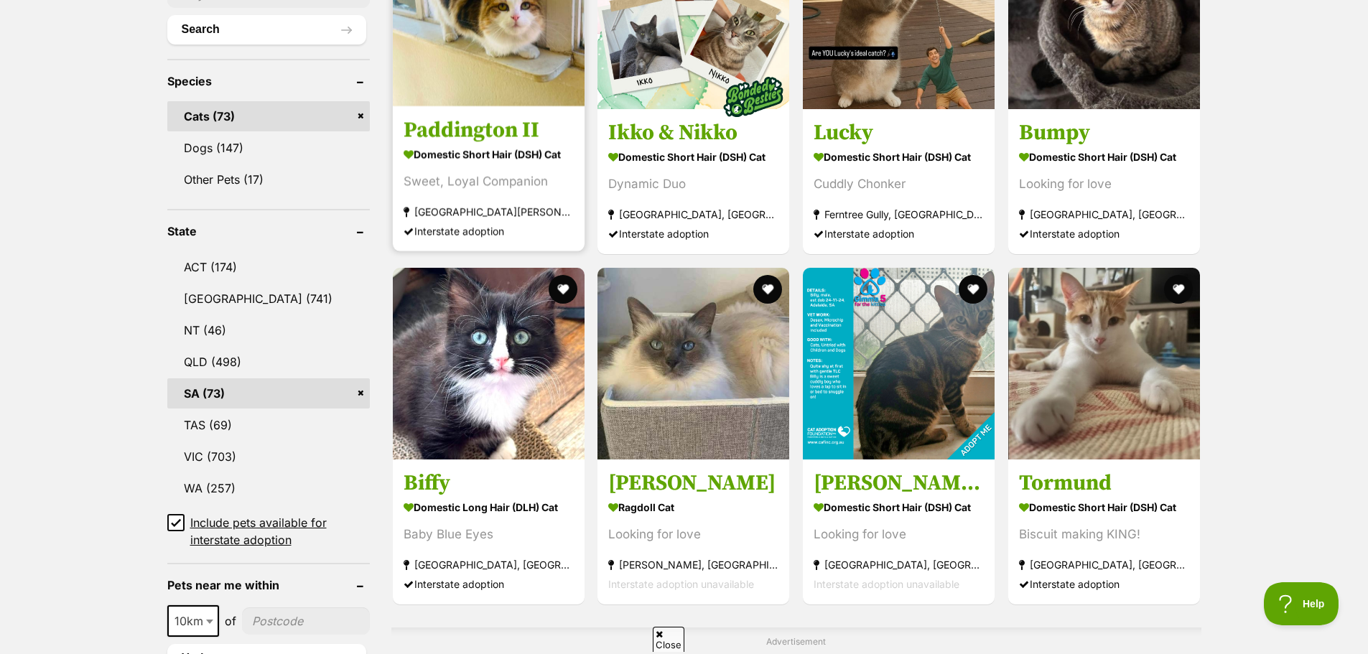
scroll to position [575, 0]
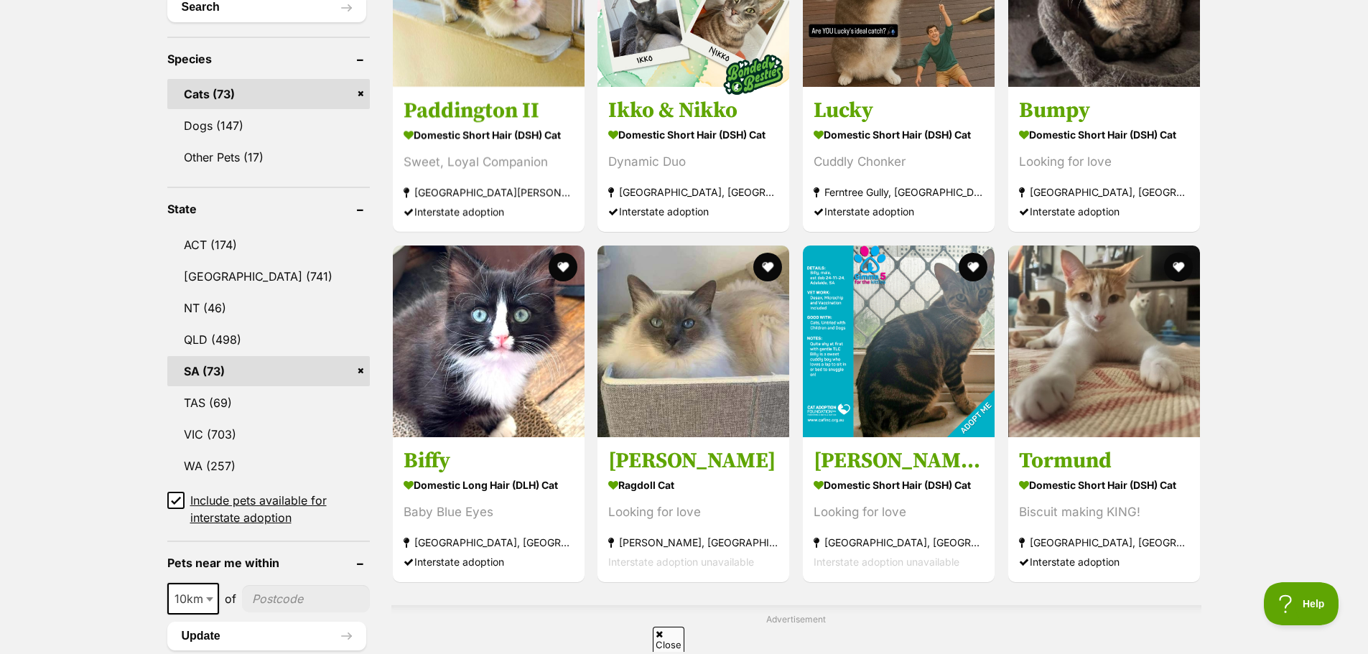
click at [171, 496] on icon at bounding box center [176, 501] width 10 height 10
click at [171, 496] on input "Include pets available for interstate adoption" at bounding box center [175, 500] width 17 height 17
checkbox input "false"
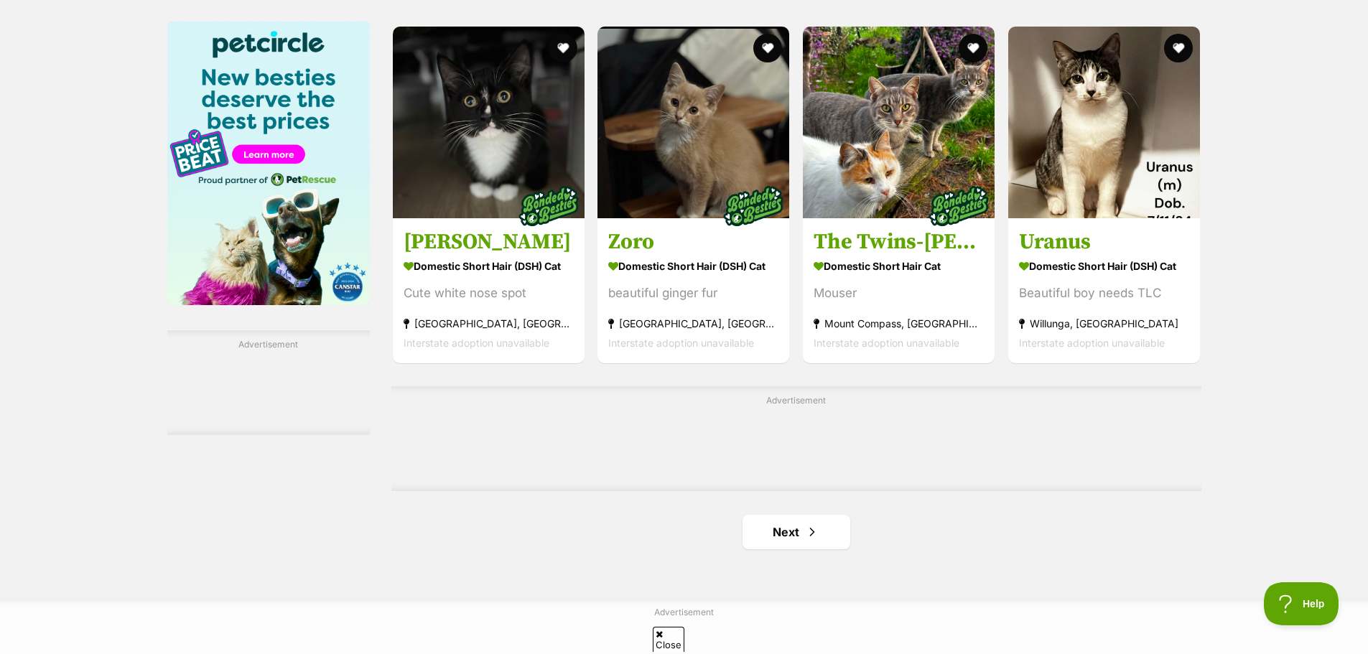
scroll to position [2155, 0]
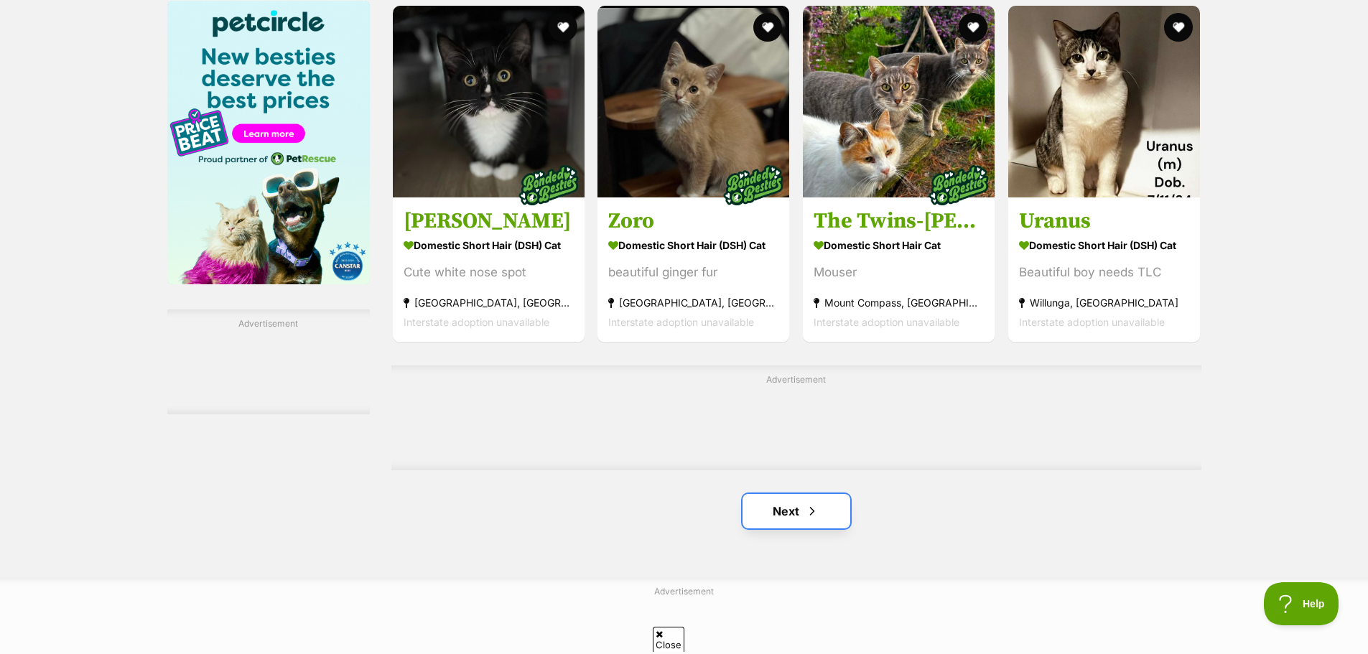
click at [806, 503] on span "Next page" at bounding box center [812, 511] width 14 height 17
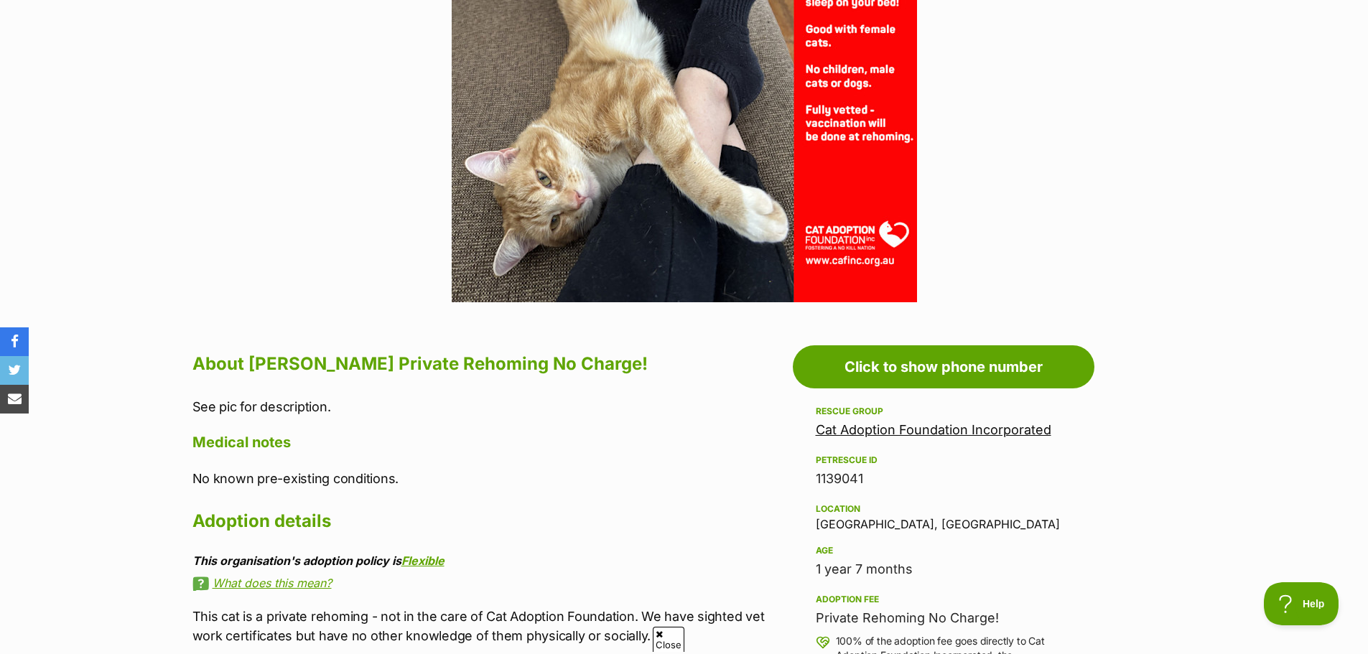
scroll to position [287, 0]
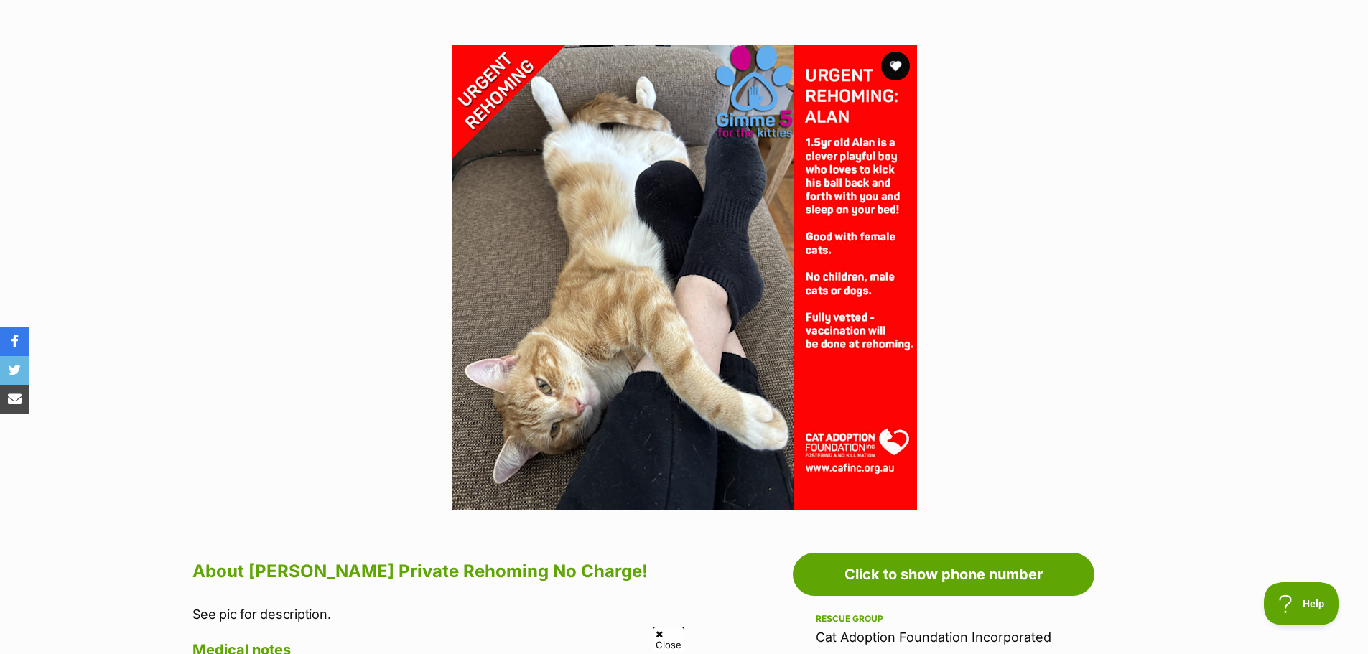
click at [949, 630] on link "Cat Adoption Foundation Incorporated" at bounding box center [934, 637] width 236 height 15
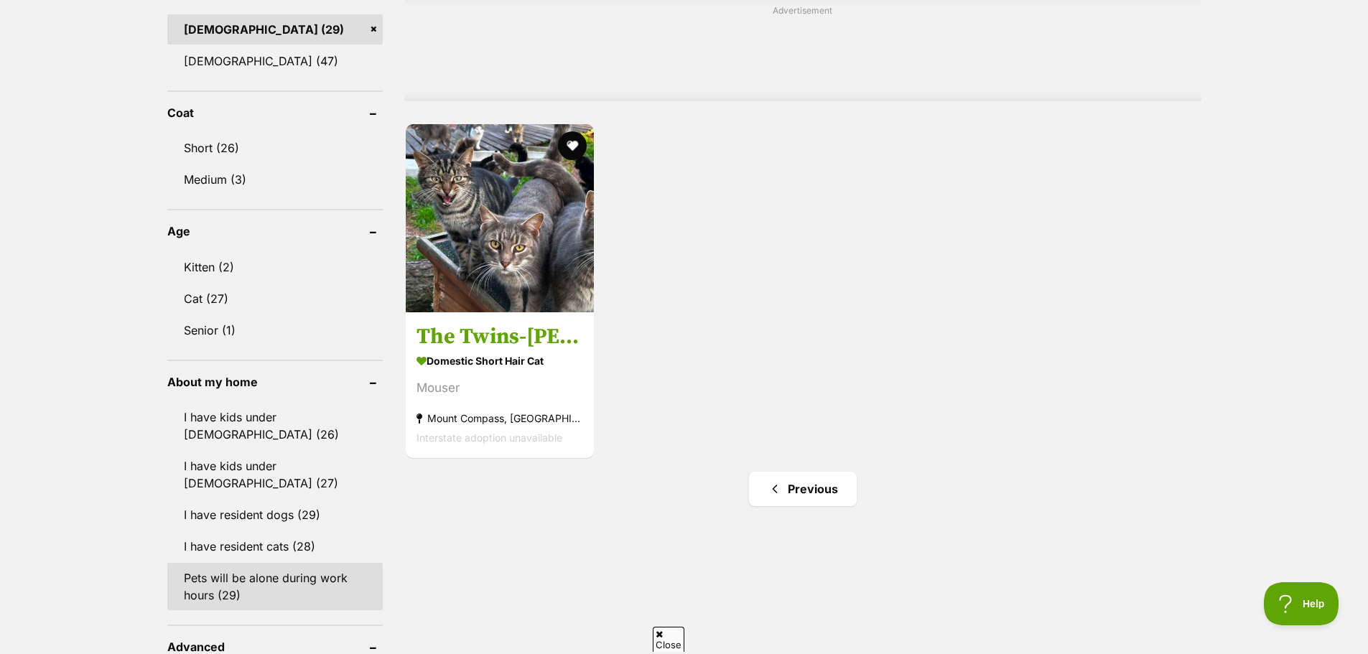
scroll to position [1293, 0]
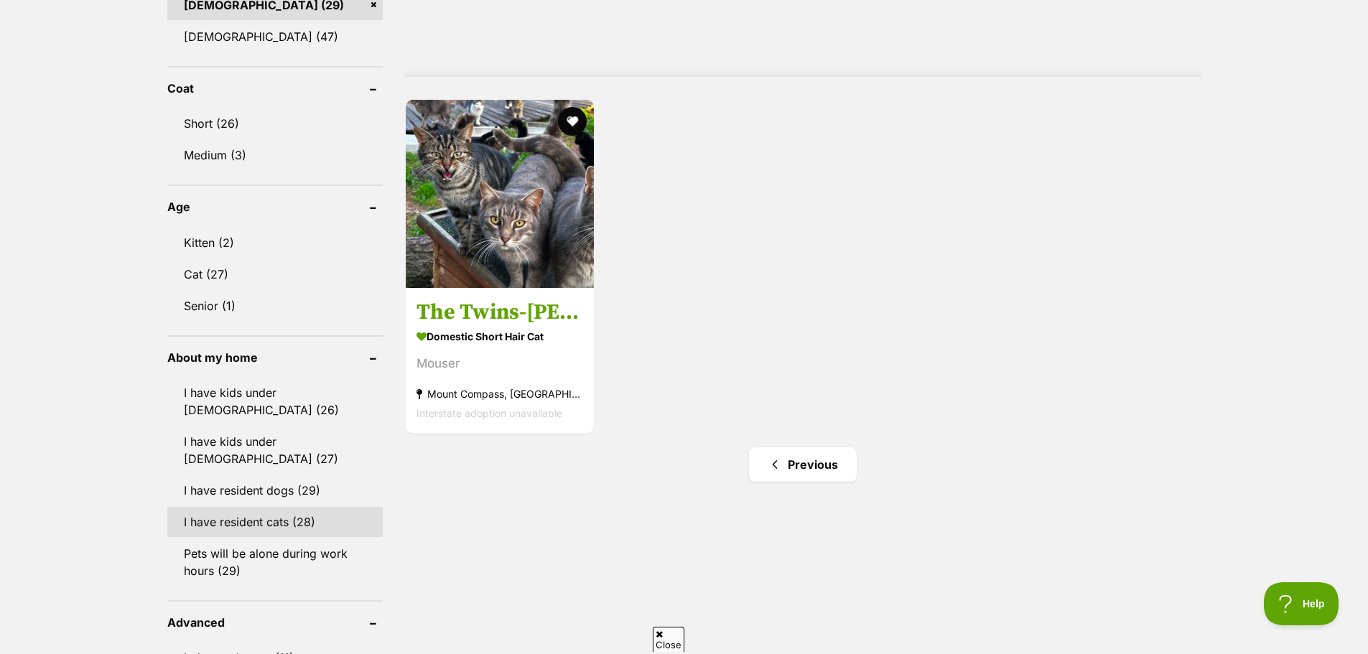
click at [300, 507] on link "I have resident cats (28)" at bounding box center [274, 522] width 215 height 30
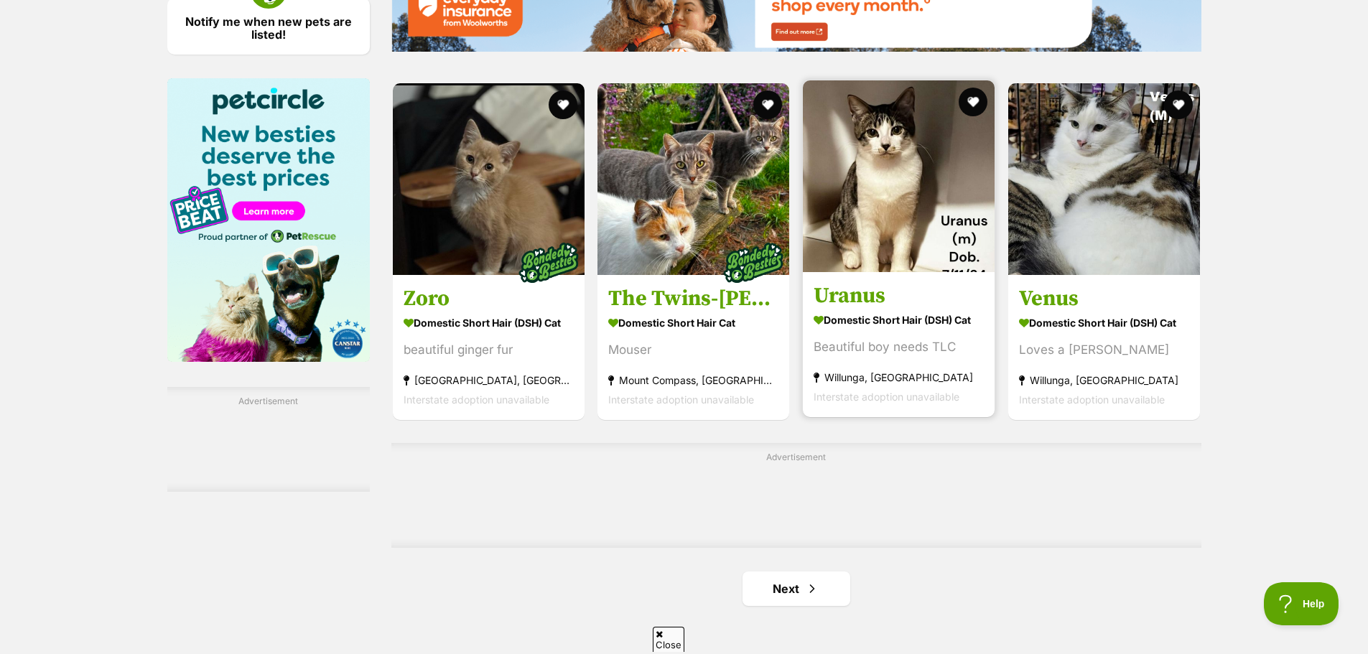
scroll to position [2083, 0]
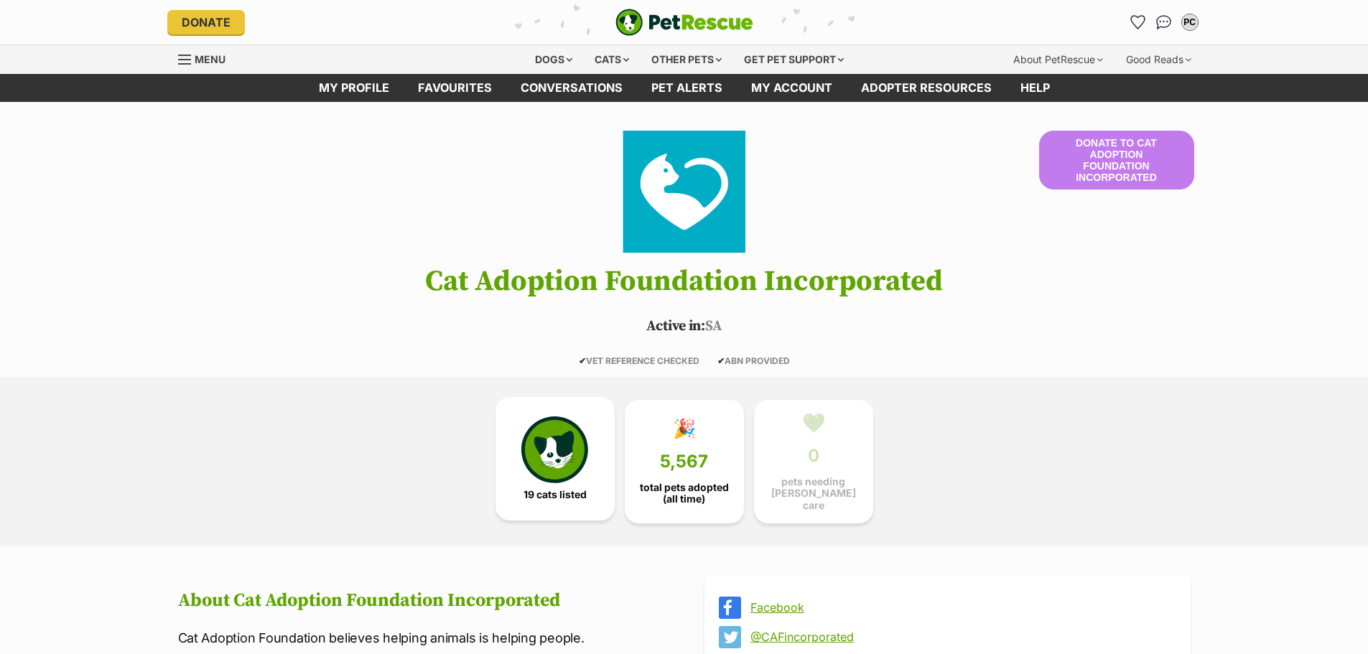
click at [590, 434] on link "19 cats listed" at bounding box center [555, 459] width 119 height 124
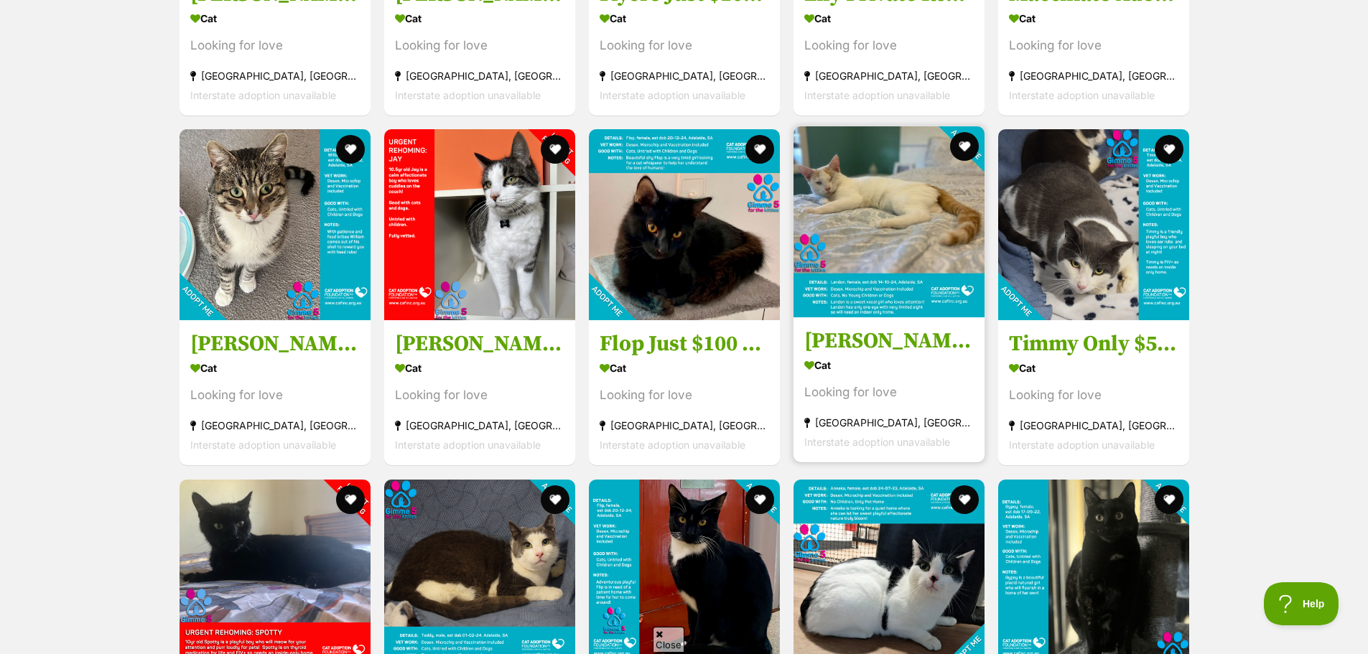
scroll to position [1644, 0]
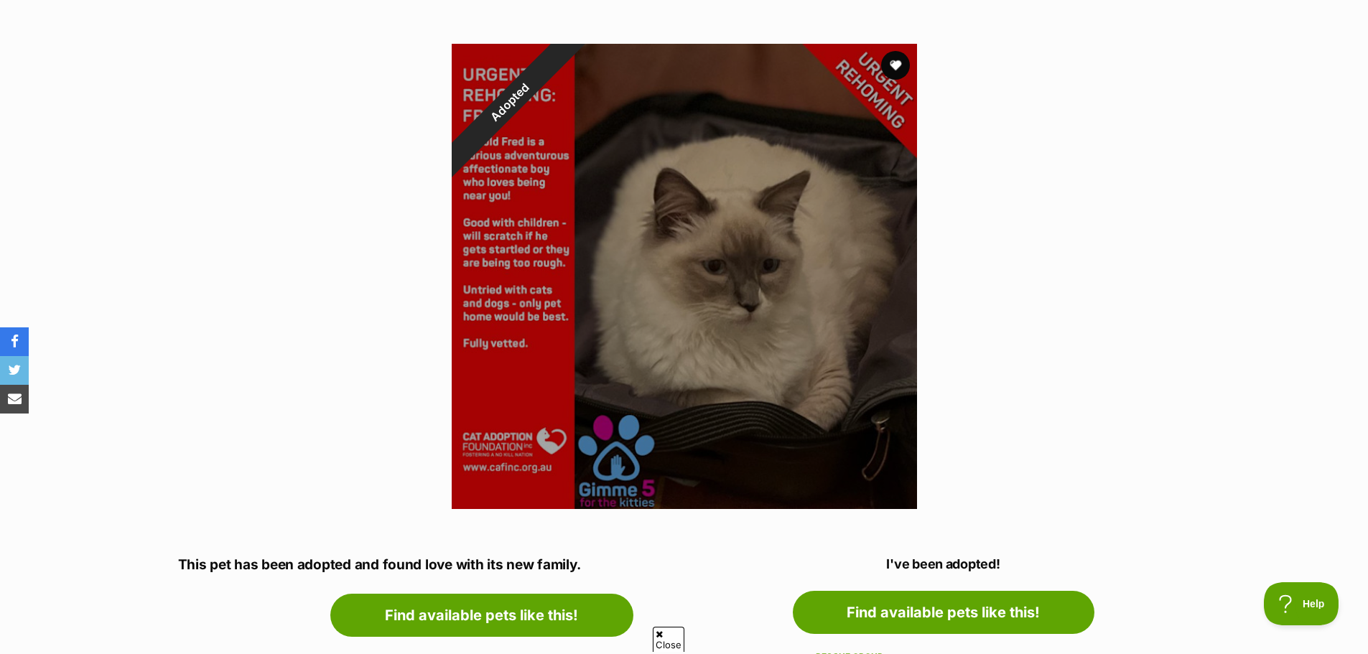
scroll to position [72, 0]
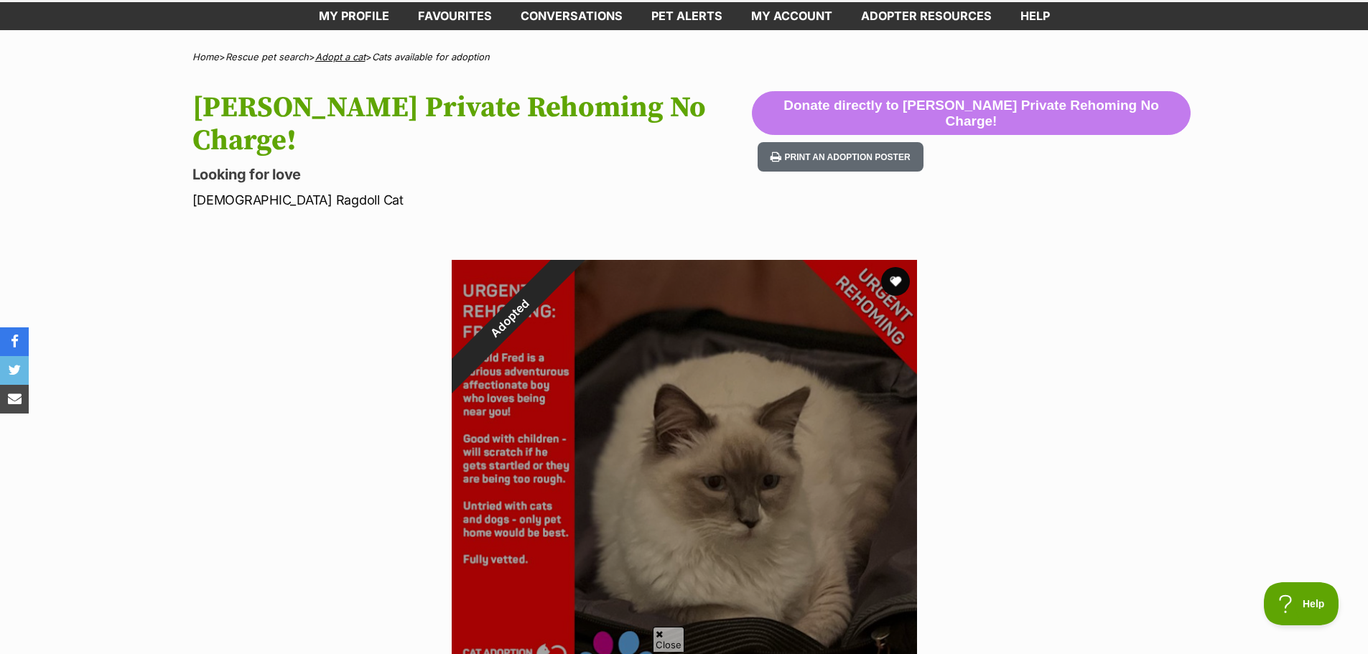
click at [338, 57] on link "Adopt a cat" at bounding box center [340, 56] width 50 height 11
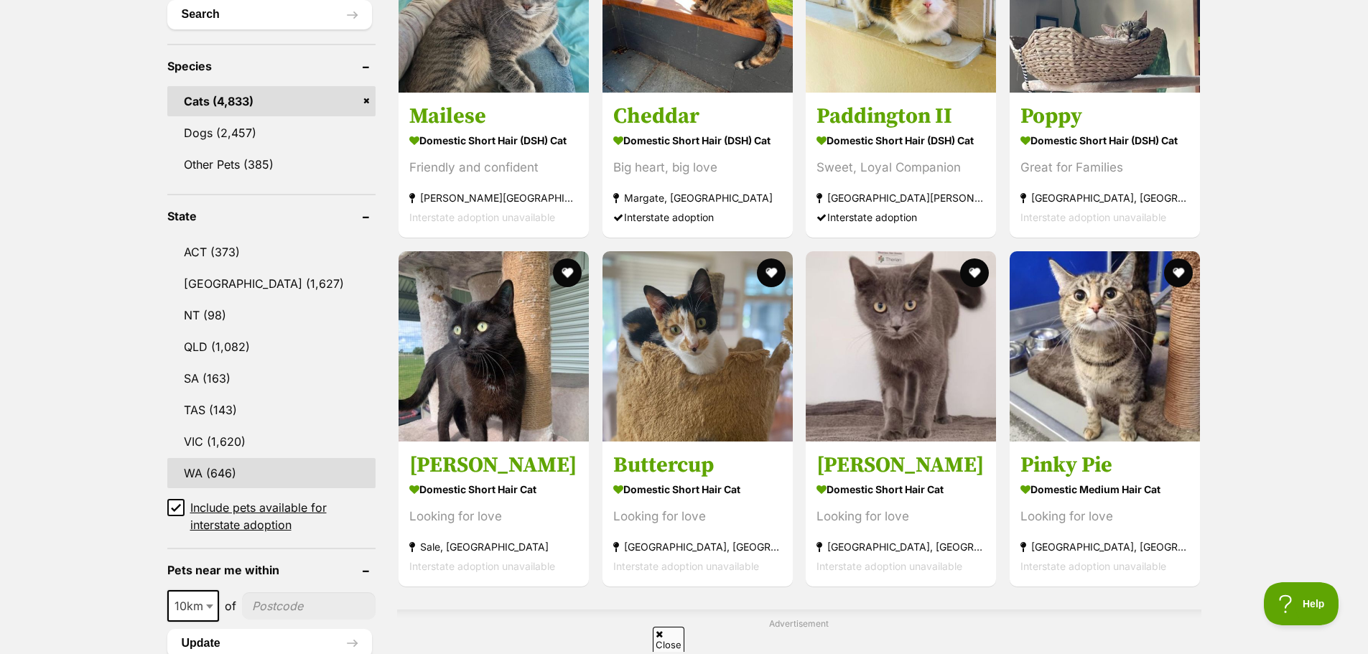
scroll to position [575, 0]
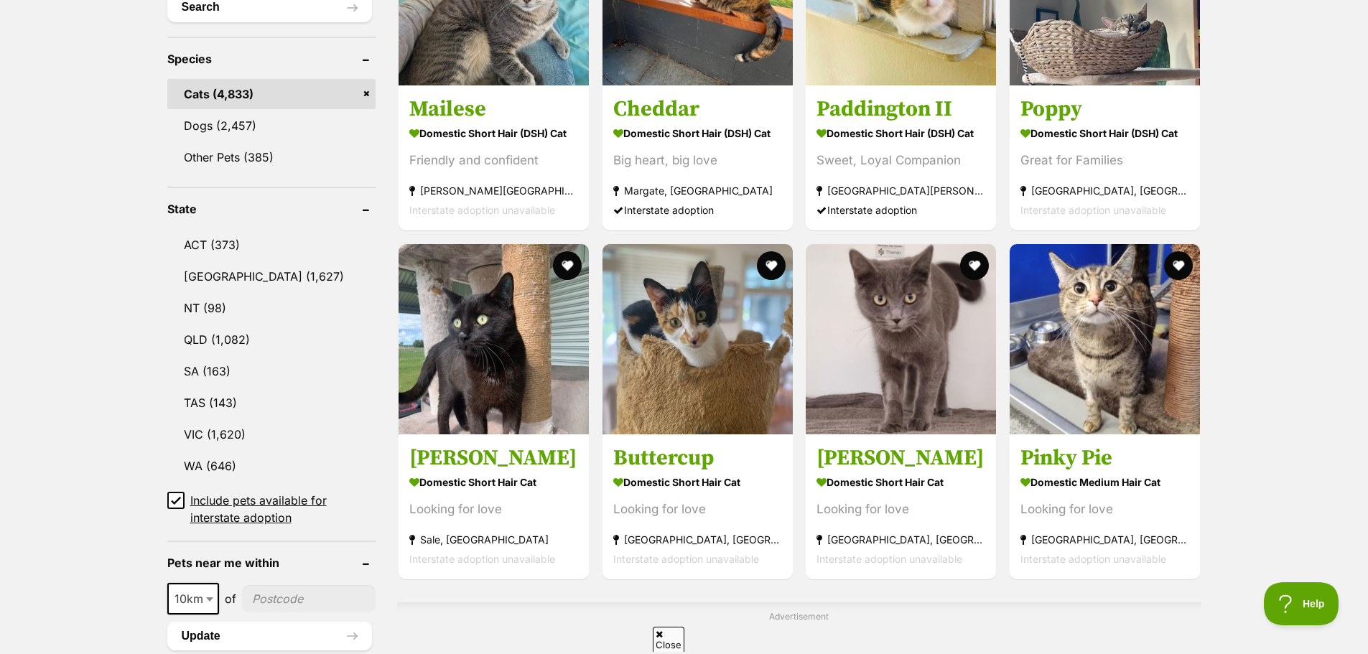
click at [172, 496] on icon at bounding box center [176, 501] width 10 height 10
click at [172, 496] on input "Include pets available for interstate adoption" at bounding box center [175, 500] width 17 height 17
checkbox input "false"
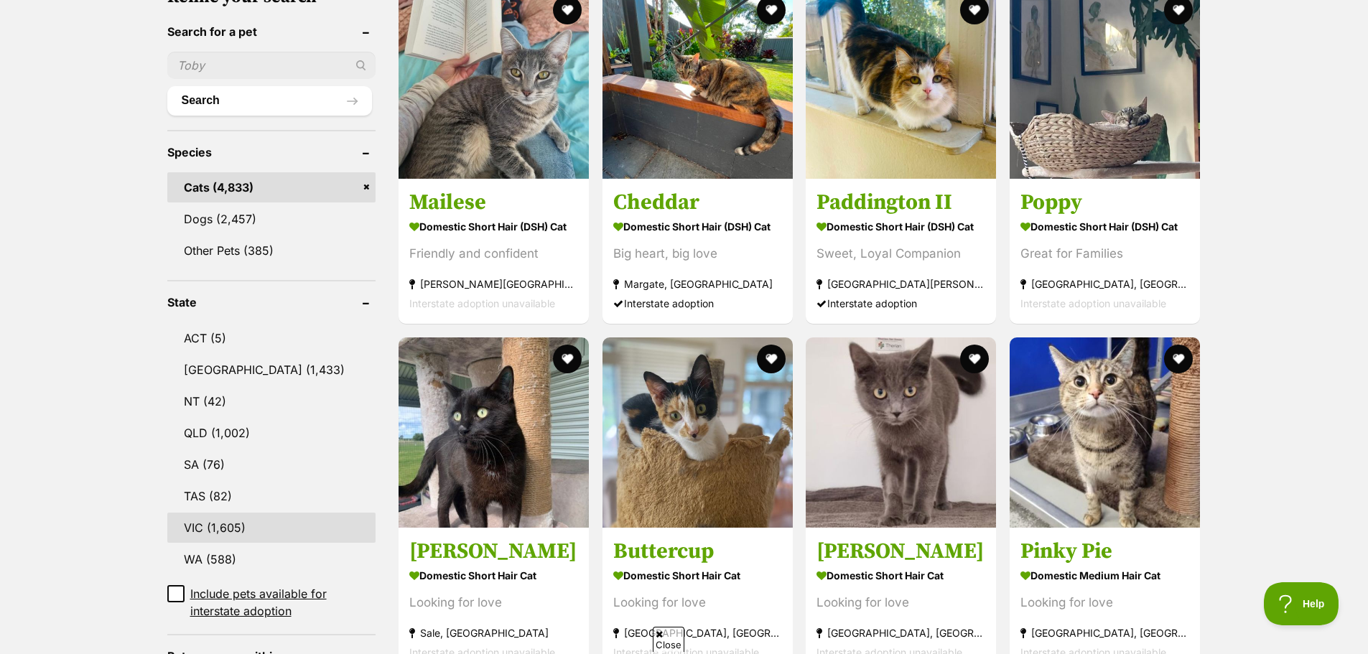
scroll to position [503, 0]
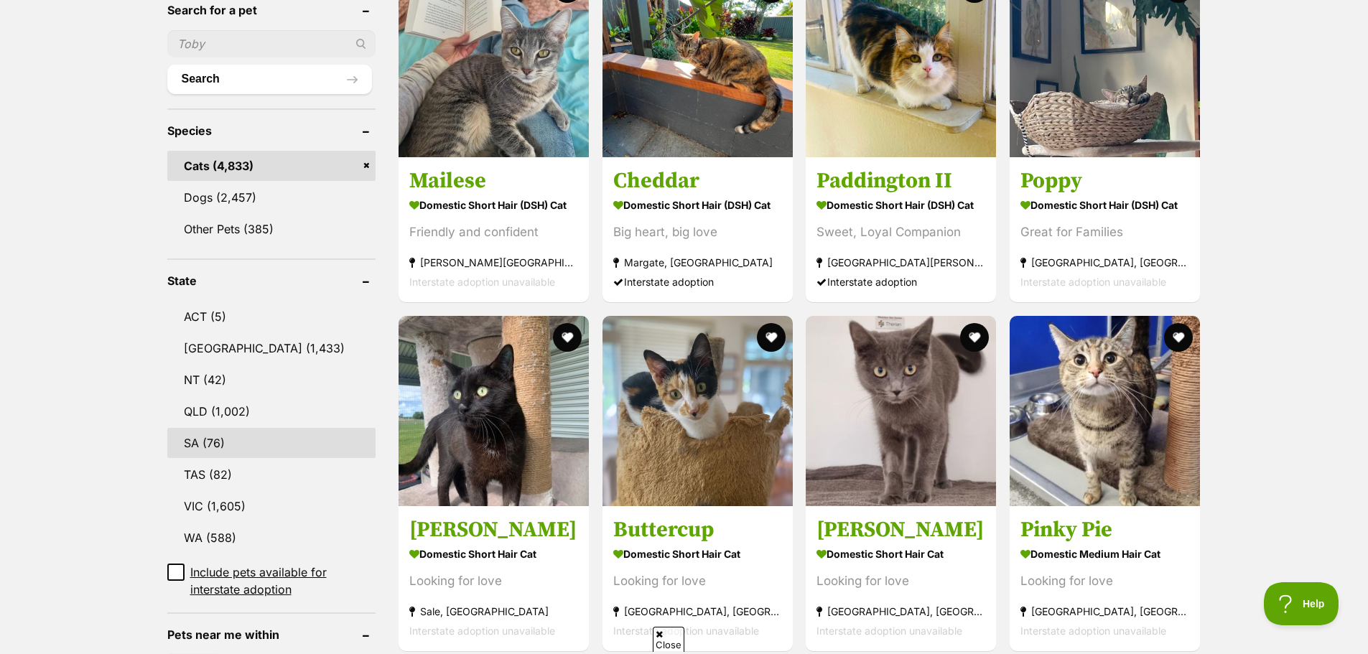
click at [217, 428] on link "SA (76)" at bounding box center [271, 443] width 208 height 30
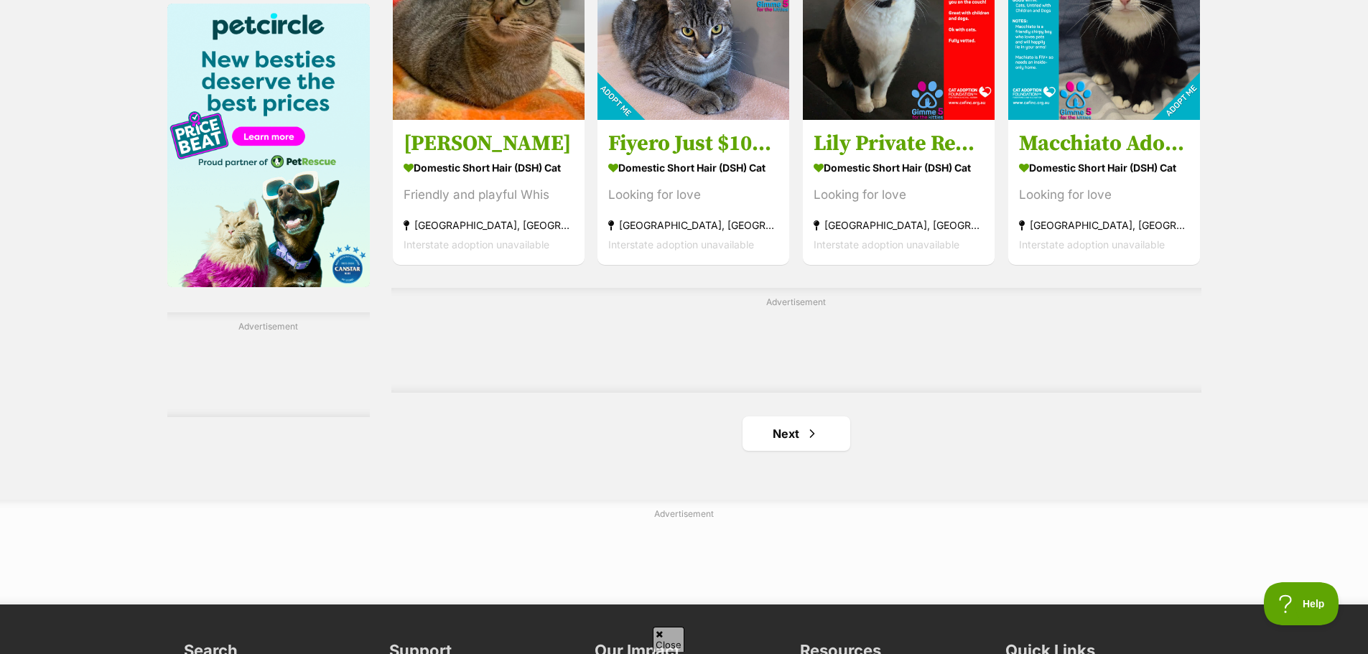
scroll to position [2226, 0]
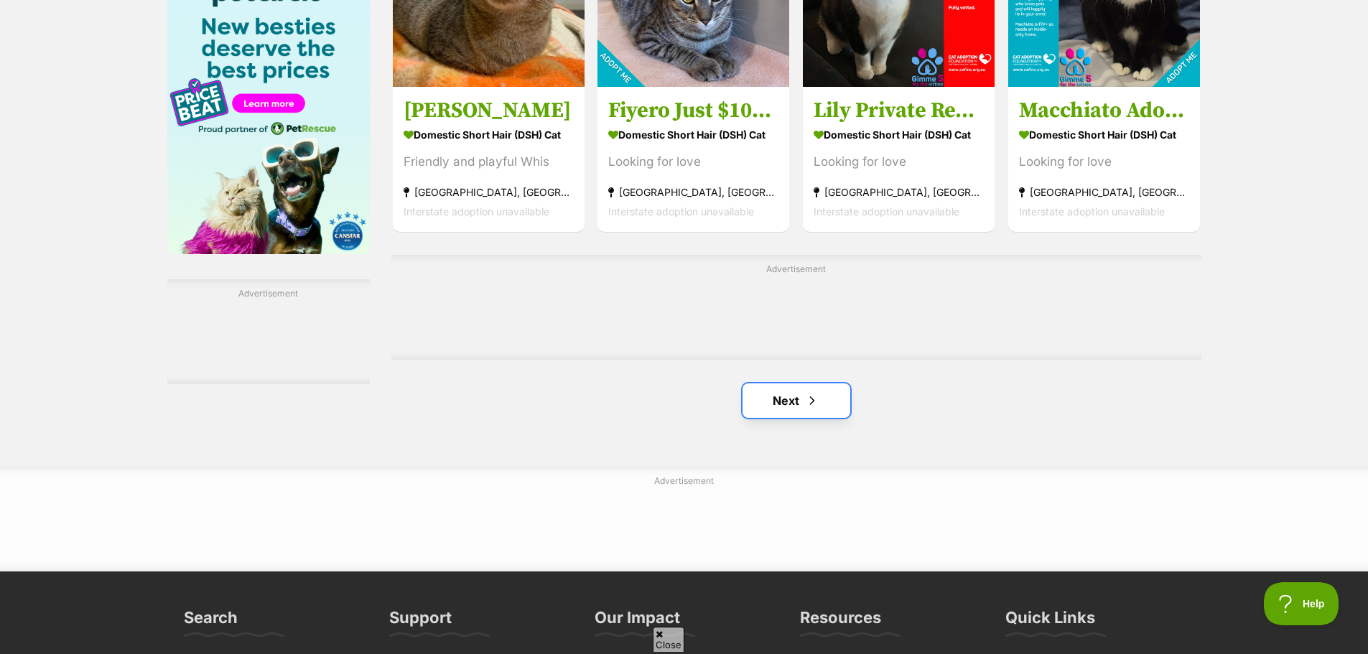
click at [819, 405] on link "Next" at bounding box center [797, 401] width 108 height 34
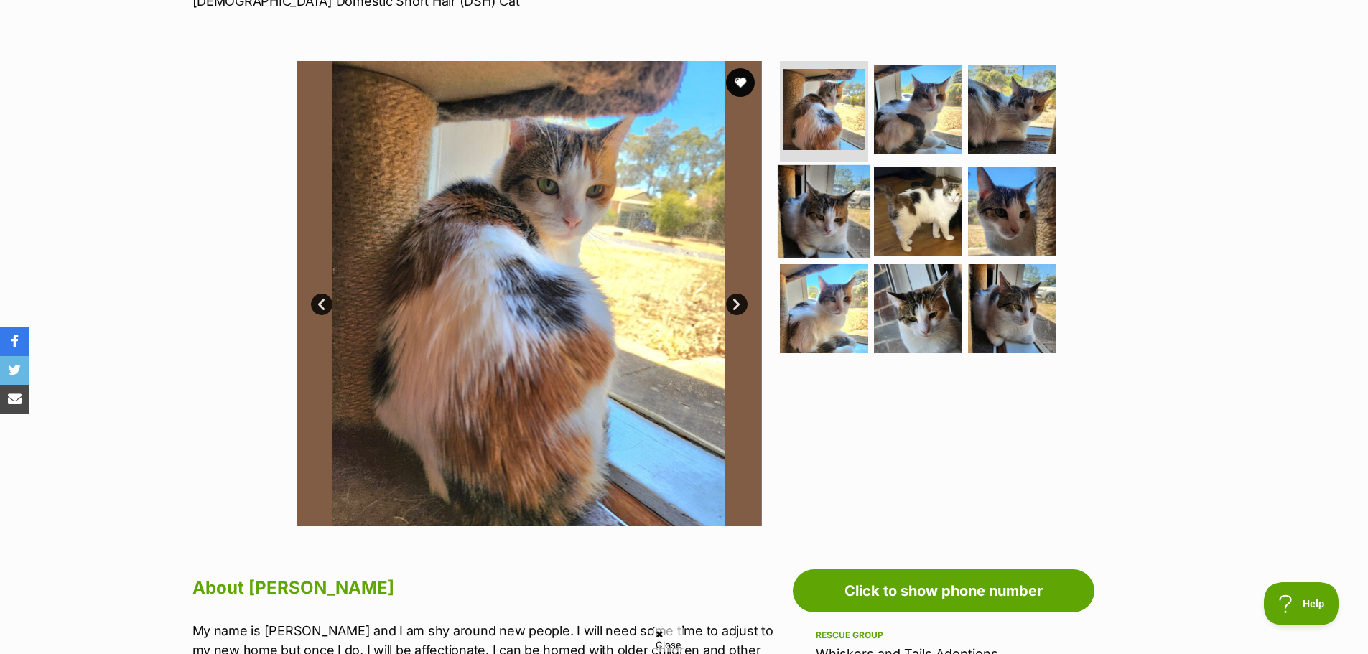
scroll to position [287, 0]
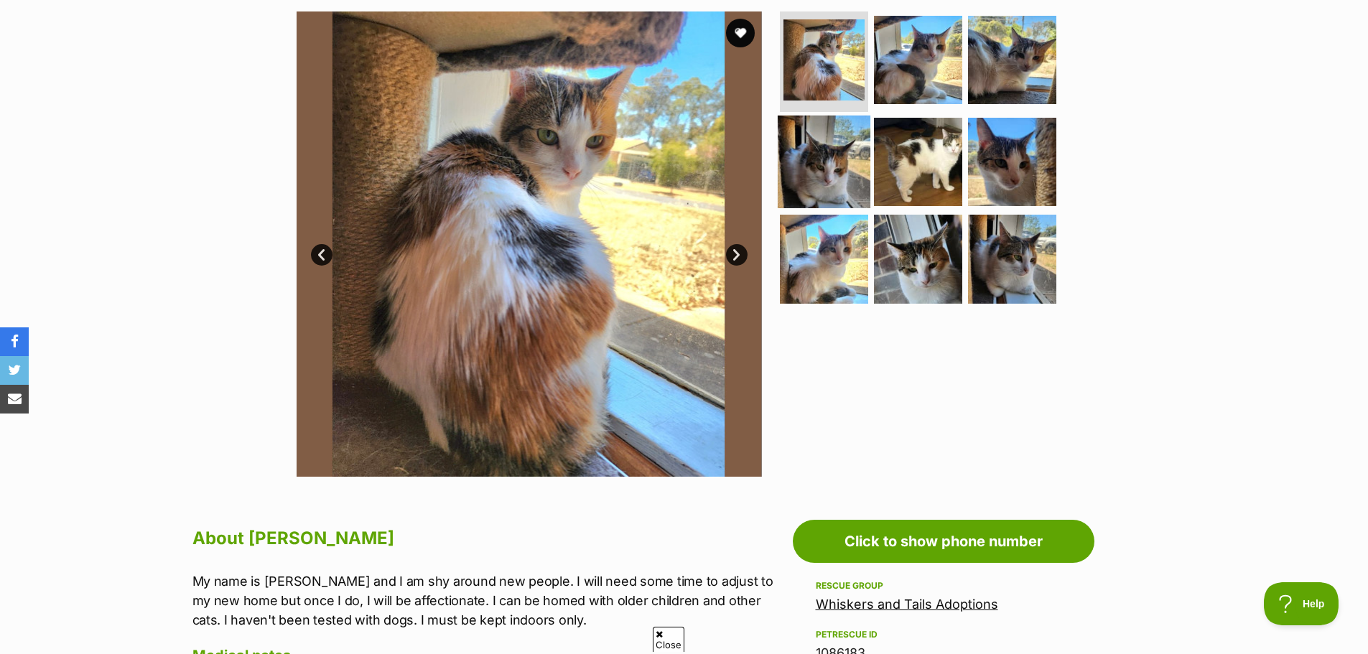
click at [830, 158] on img at bounding box center [824, 161] width 93 height 93
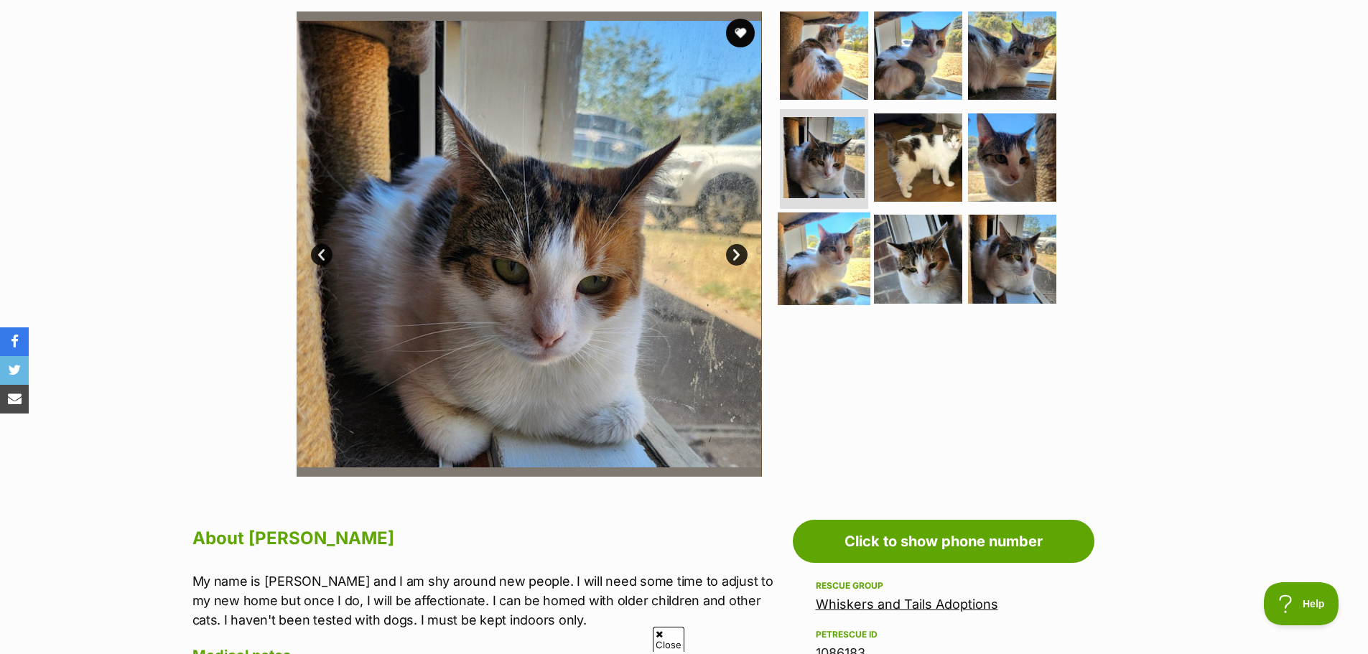
click at [834, 267] on img at bounding box center [824, 259] width 93 height 93
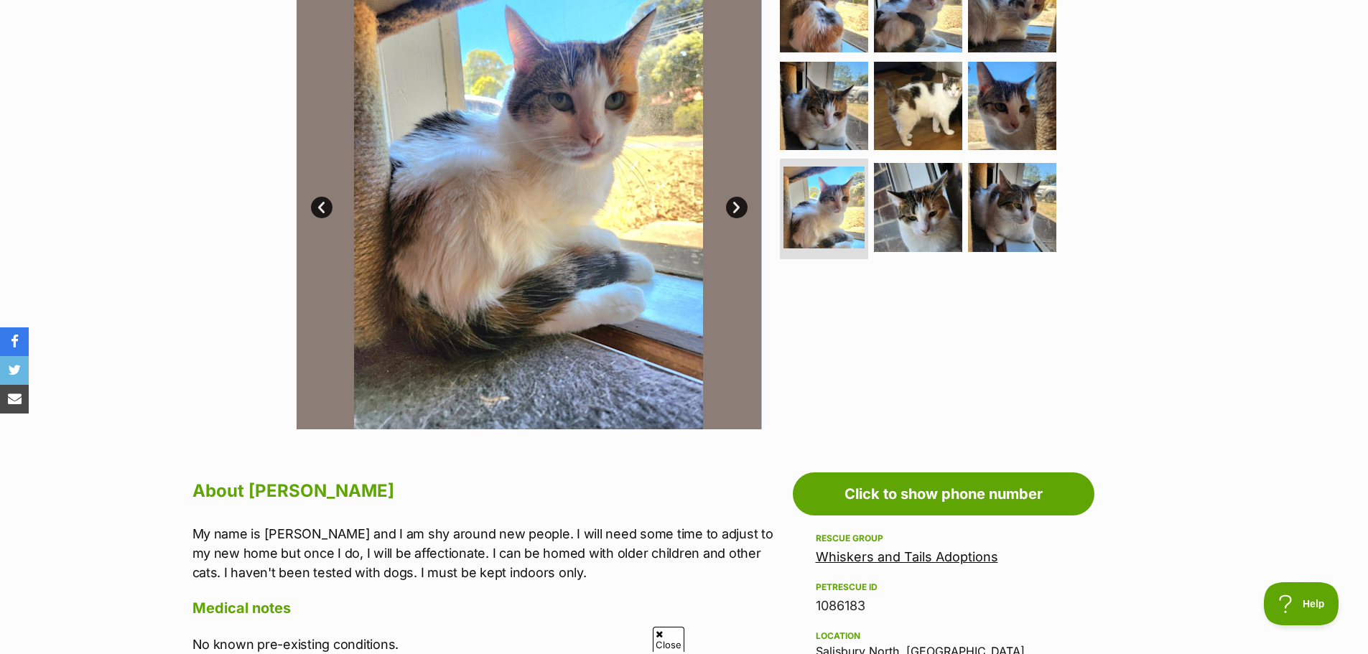
scroll to position [575, 0]
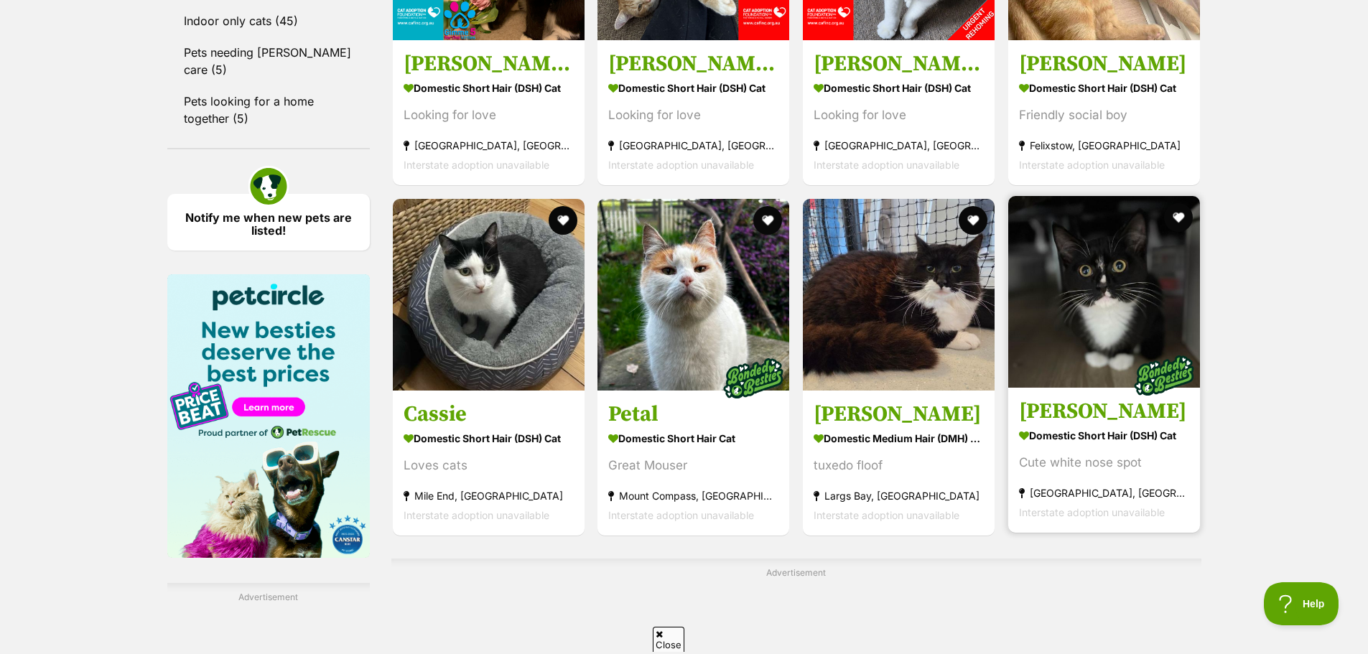
scroll to position [2011, 0]
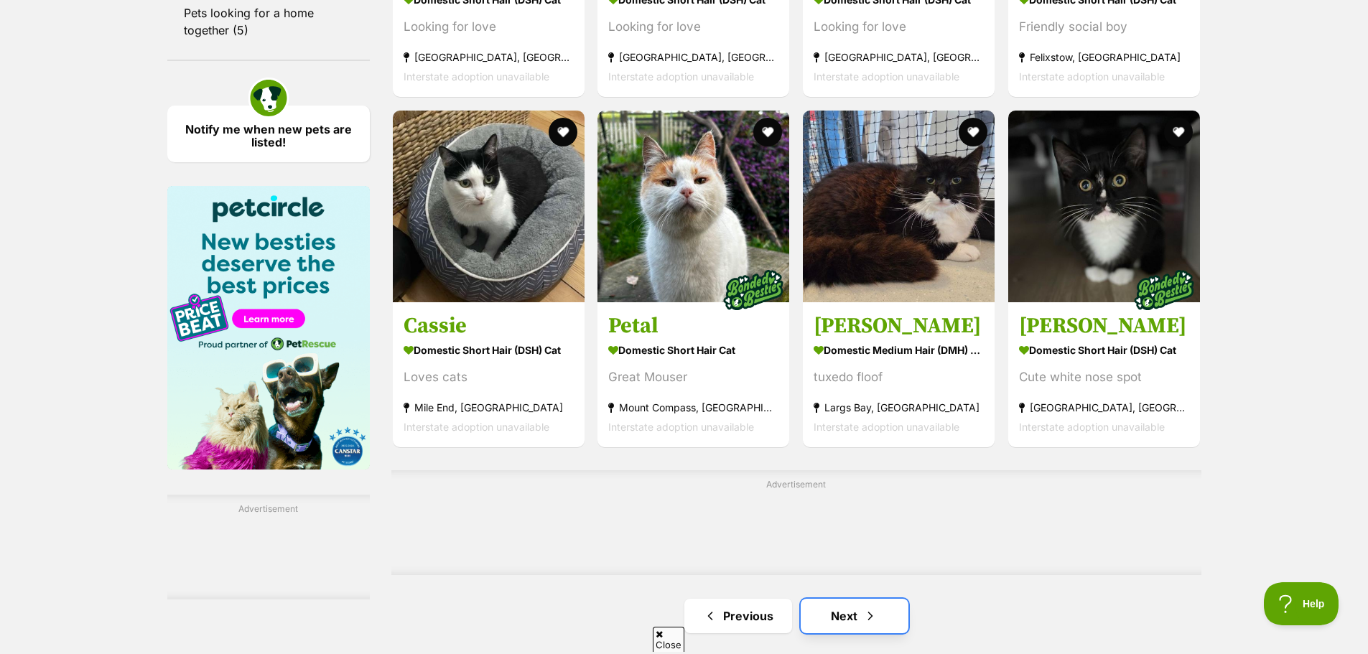
click at [843, 613] on link "Next" at bounding box center [855, 616] width 108 height 34
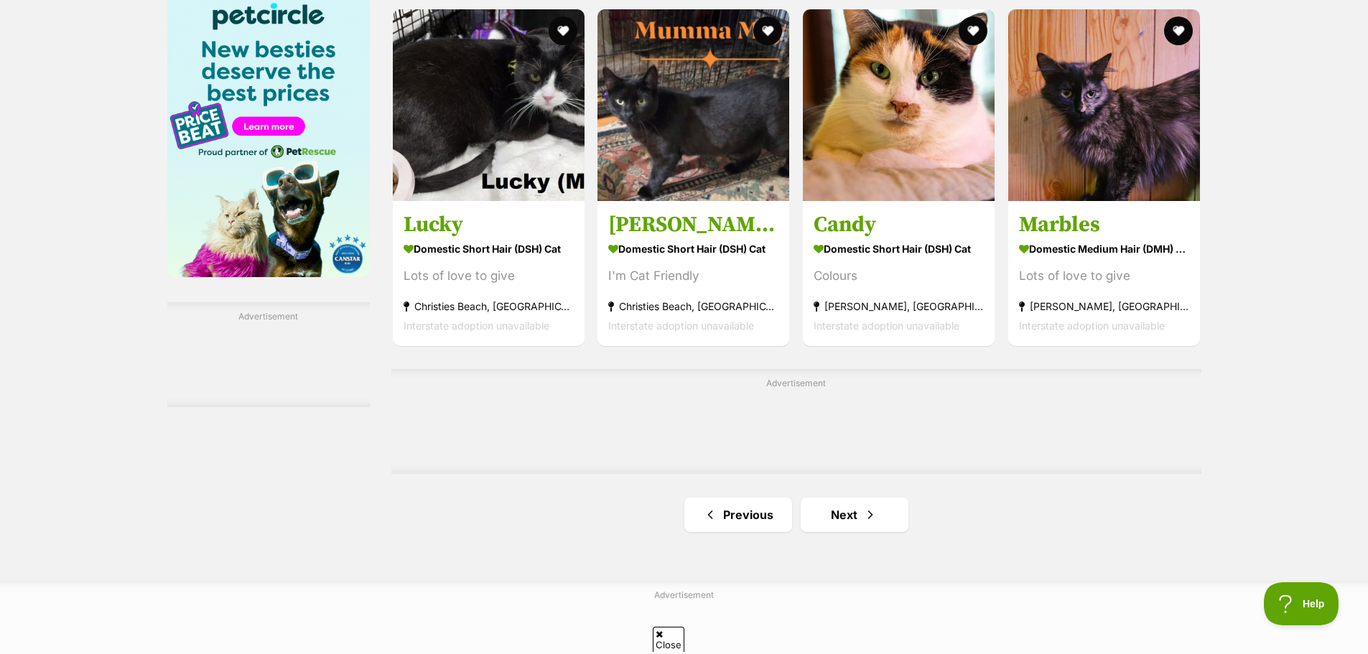
scroll to position [2226, 0]
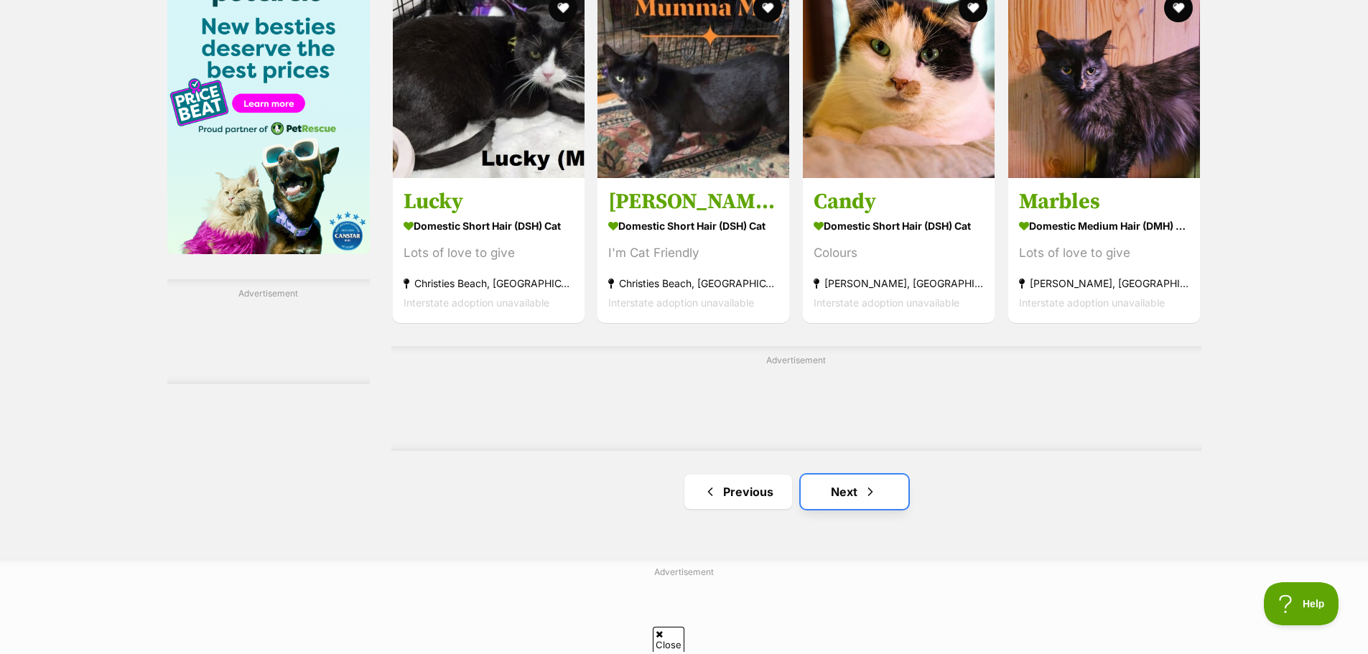
click at [846, 491] on link "Next" at bounding box center [855, 492] width 108 height 34
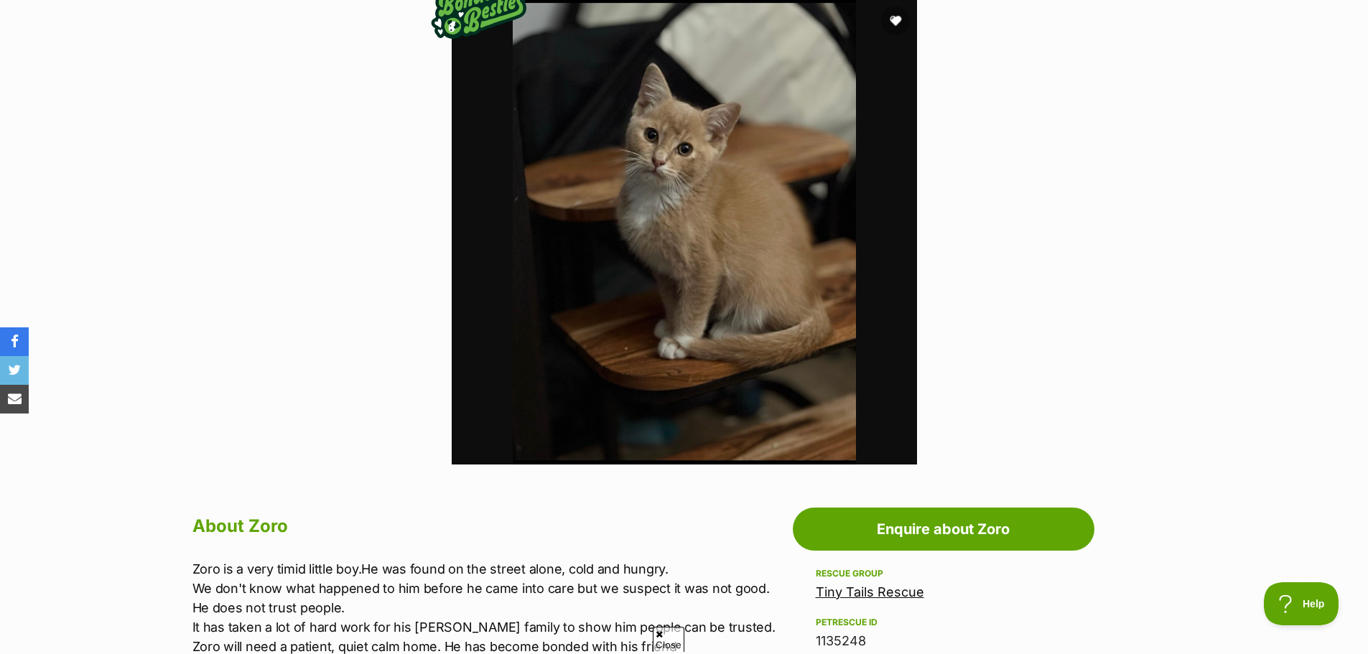
scroll to position [646, 0]
